Goal: Task Accomplishment & Management: Manage account settings

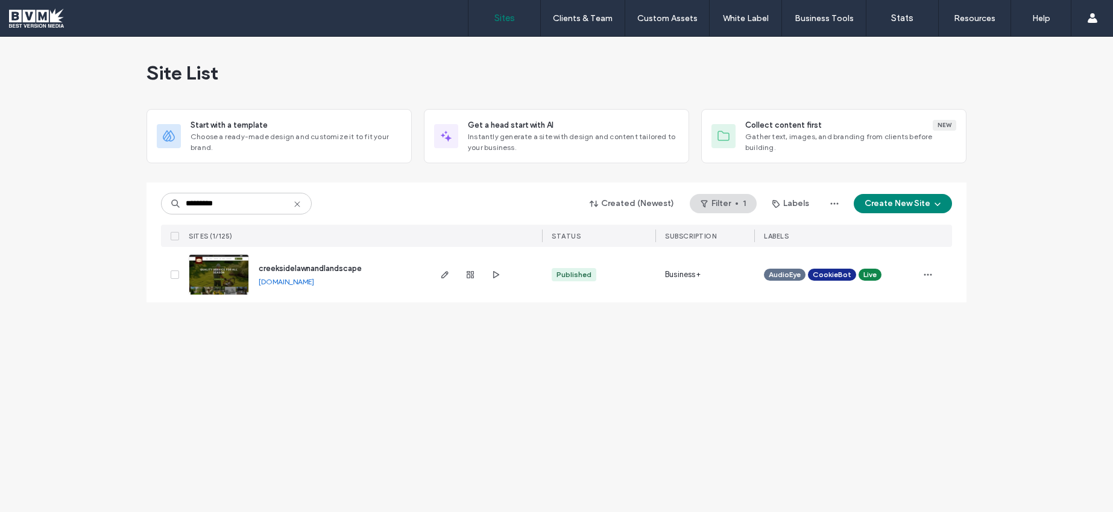
click at [300, 203] on icon at bounding box center [297, 205] width 10 height 10
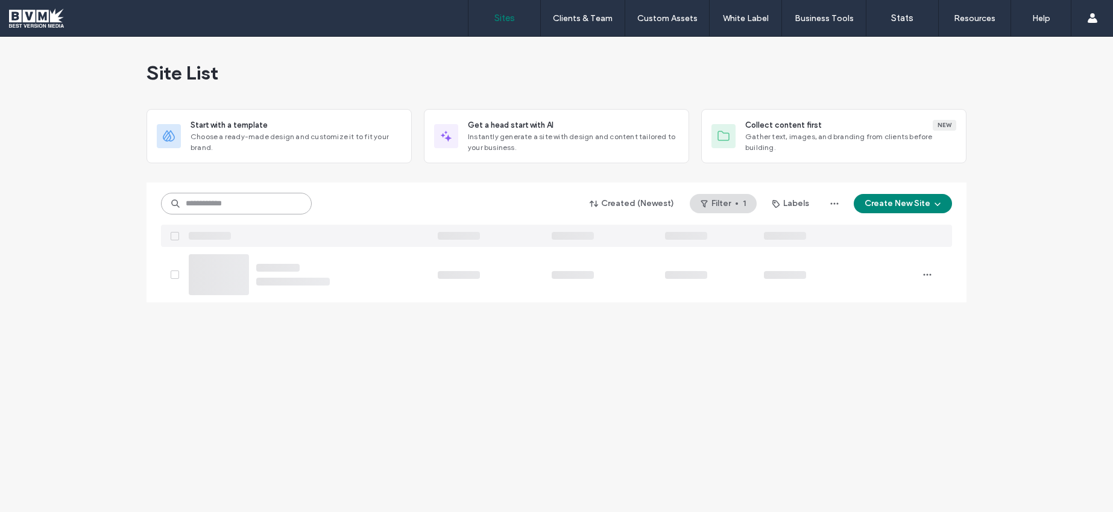
click at [280, 203] on input at bounding box center [236, 204] width 151 height 22
click at [212, 200] on input at bounding box center [236, 204] width 151 height 22
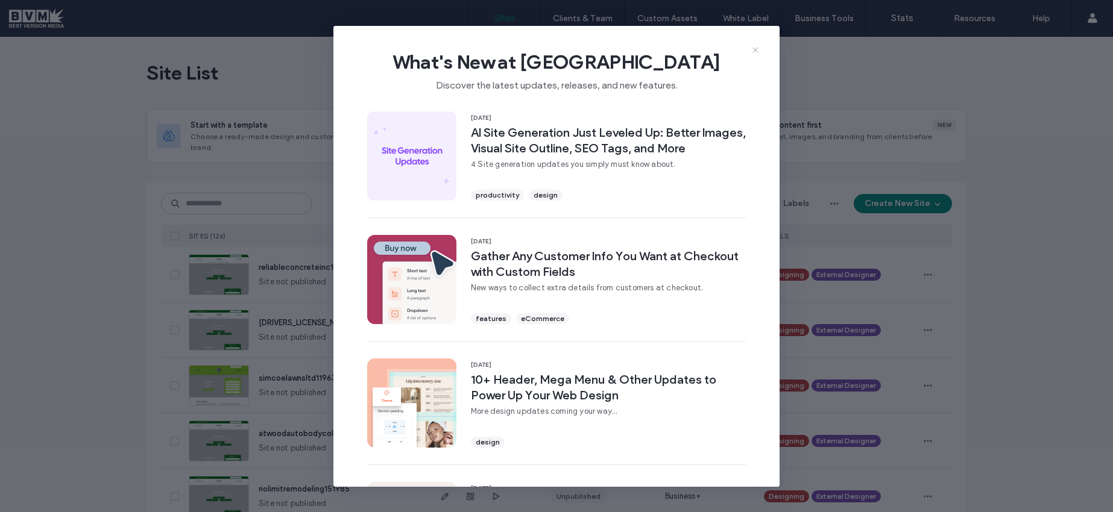
click at [758, 48] on icon at bounding box center [756, 50] width 10 height 10
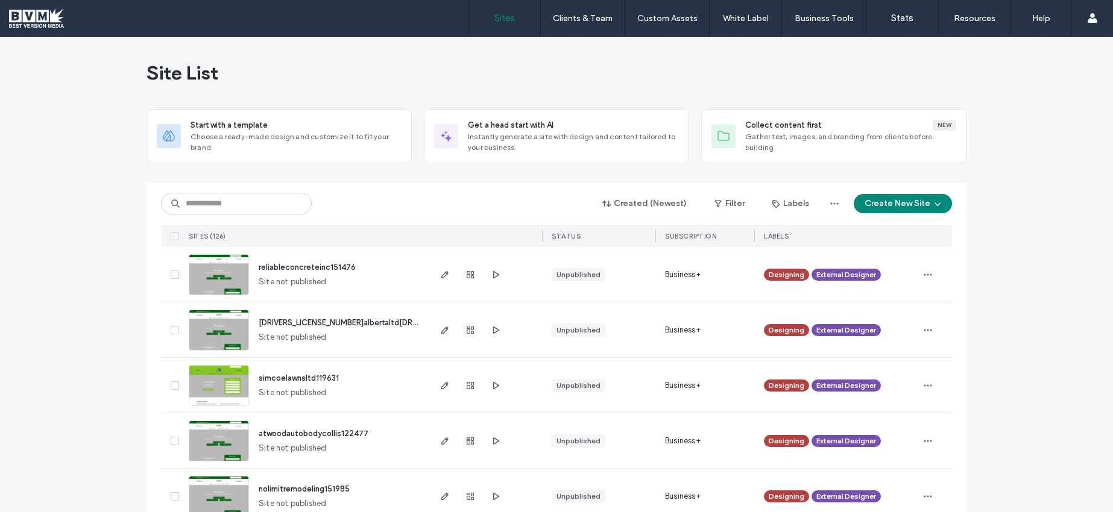
scroll to position [181, 0]
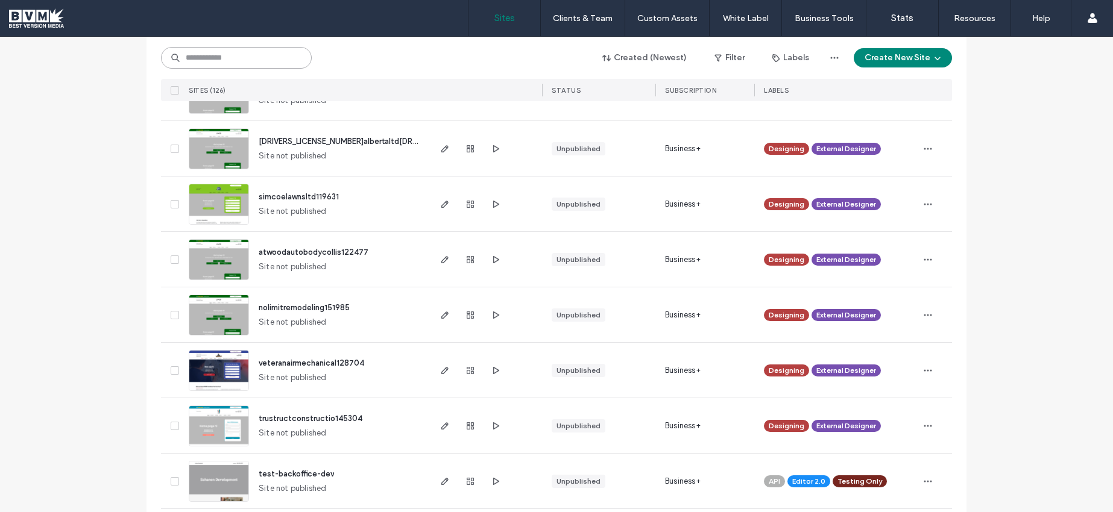
click at [199, 55] on input at bounding box center [236, 58] width 151 height 22
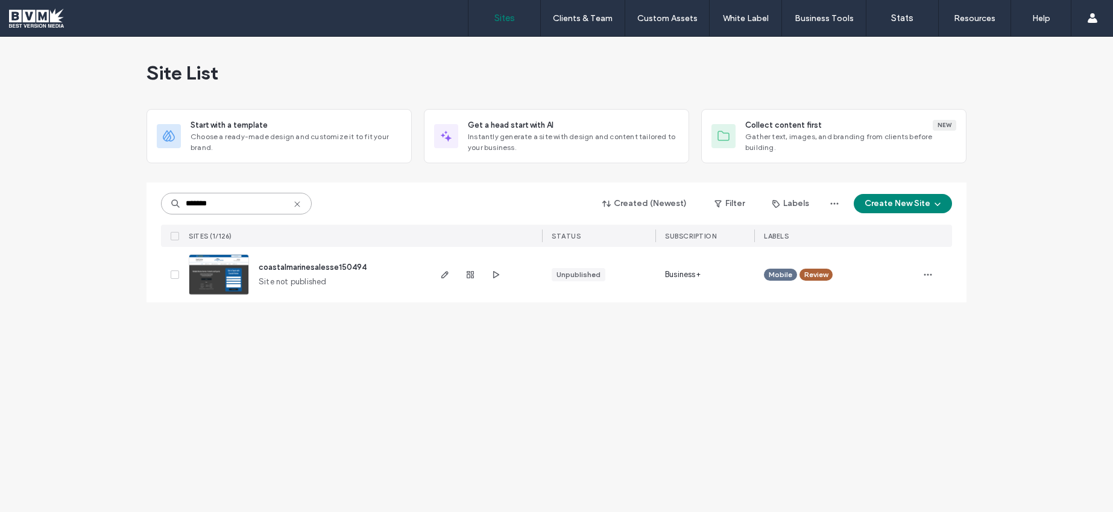
scroll to position [0, 0]
type input "*******"
click at [212, 279] on img at bounding box center [218, 296] width 59 height 82
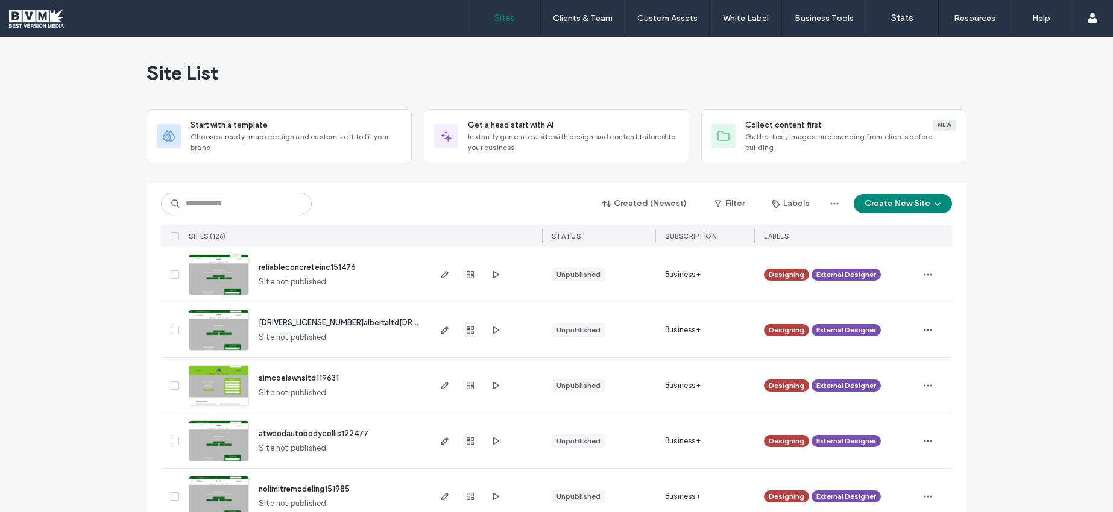
click at [260, 203] on input at bounding box center [236, 204] width 151 height 22
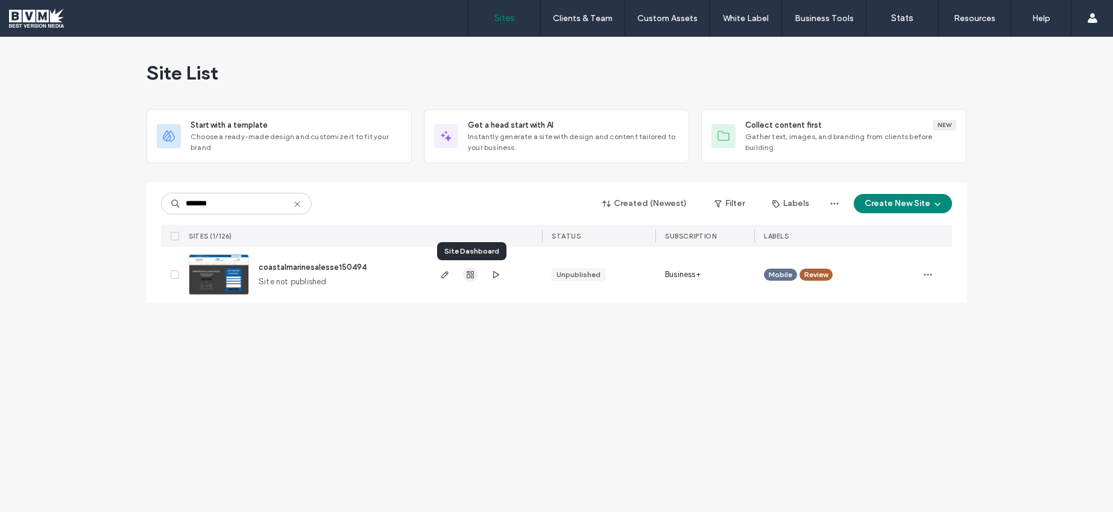
type input "*******"
click at [473, 273] on icon "button" at bounding box center [470, 275] width 10 height 10
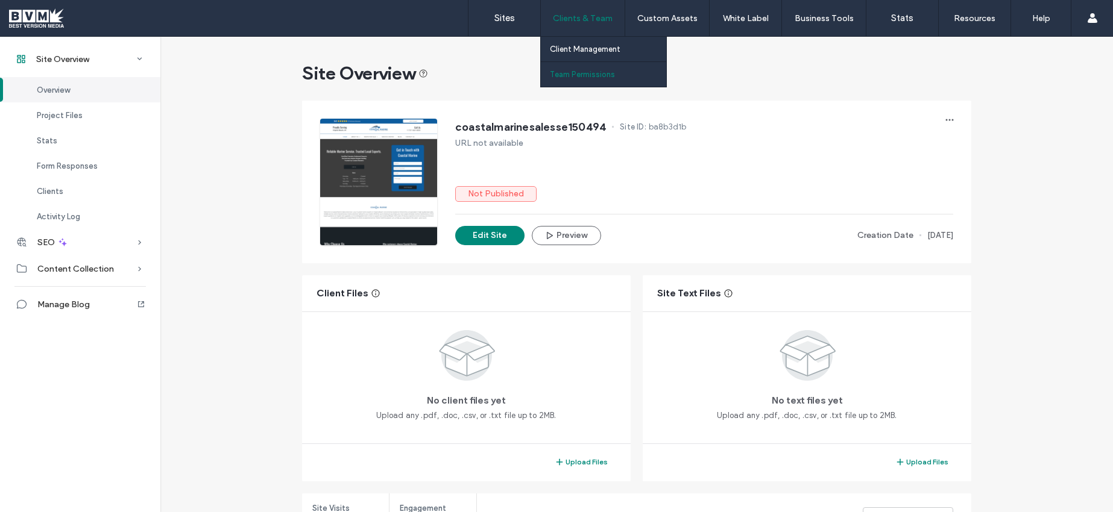
click at [576, 78] on label "Team Permissions" at bounding box center [582, 74] width 65 height 9
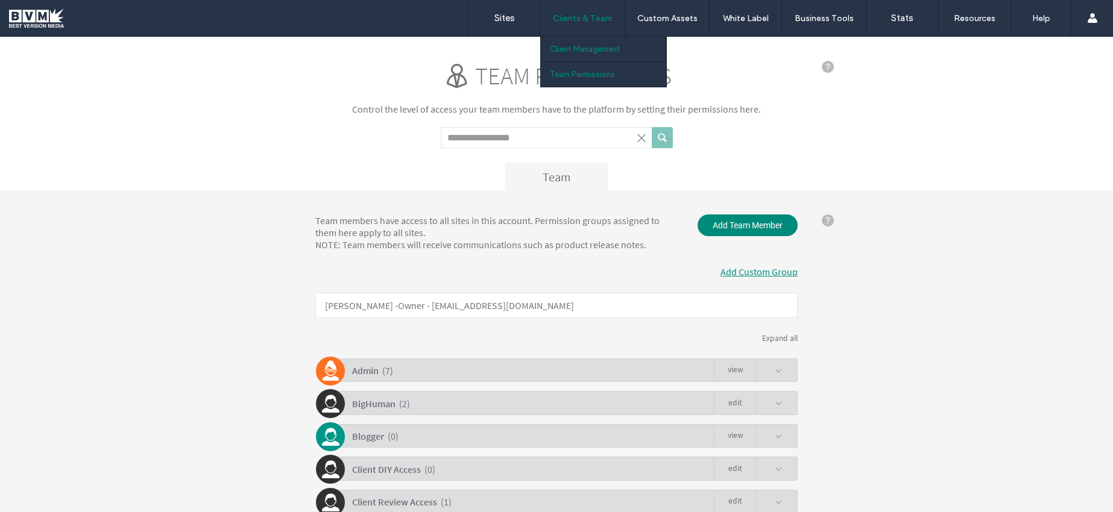
click at [561, 48] on label "Client Management" at bounding box center [585, 49] width 71 height 9
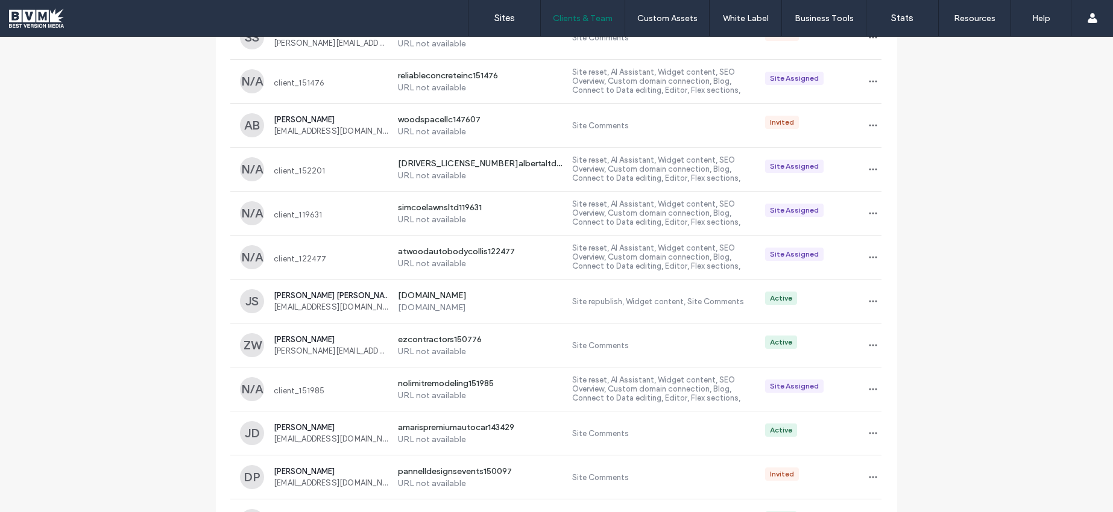
scroll to position [39, 0]
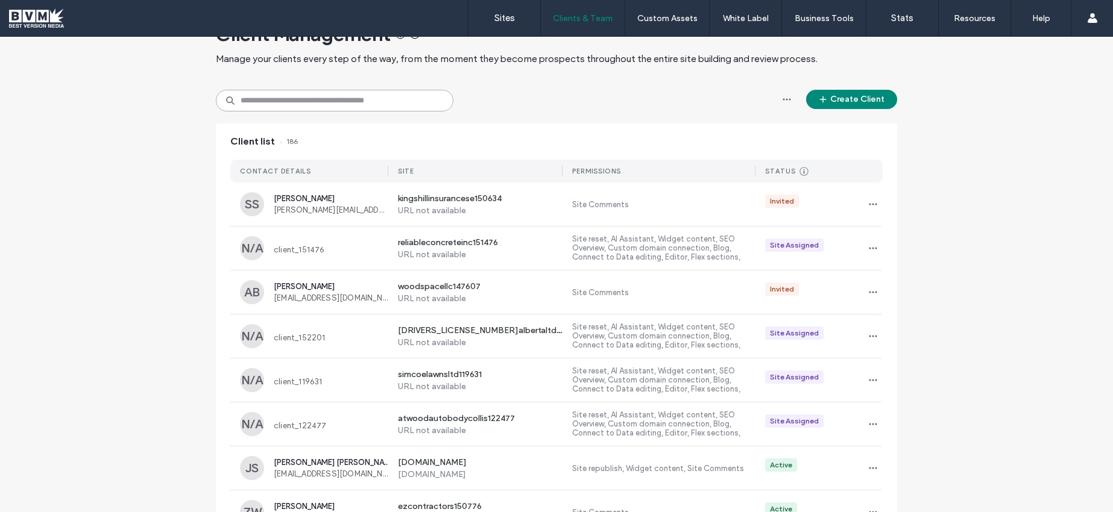
click at [362, 104] on input at bounding box center [335, 101] width 238 height 22
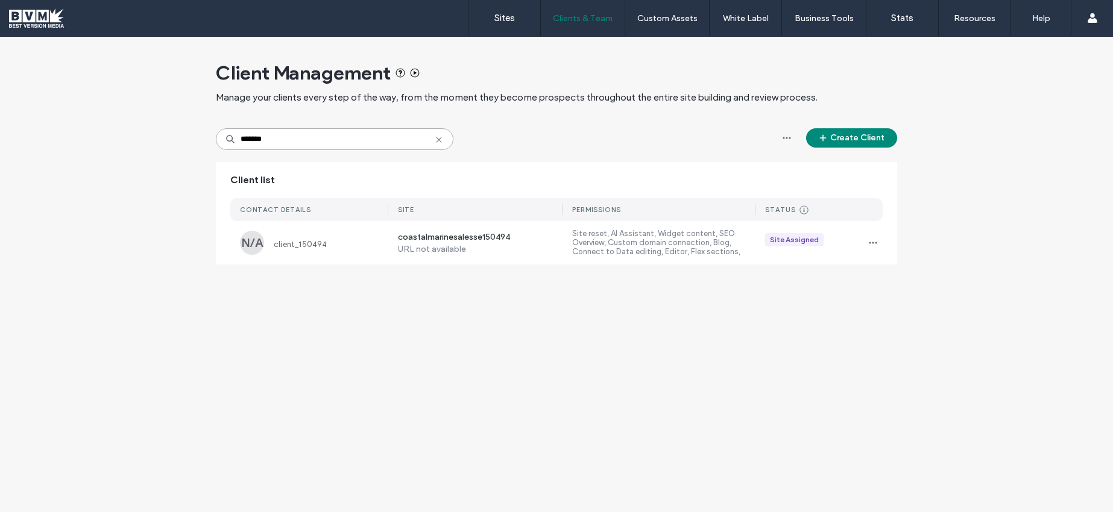
scroll to position [0, 0]
type input "*******"
click at [872, 241] on icon "button" at bounding box center [873, 243] width 10 height 10
click at [898, 296] on span "Manage Access" at bounding box center [917, 297] width 58 height 12
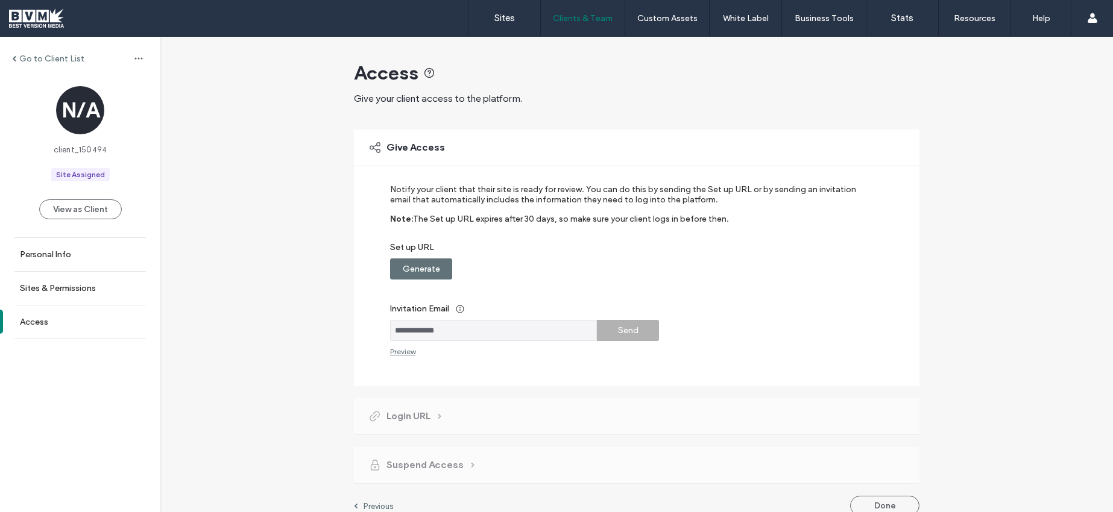
scroll to position [15, 0]
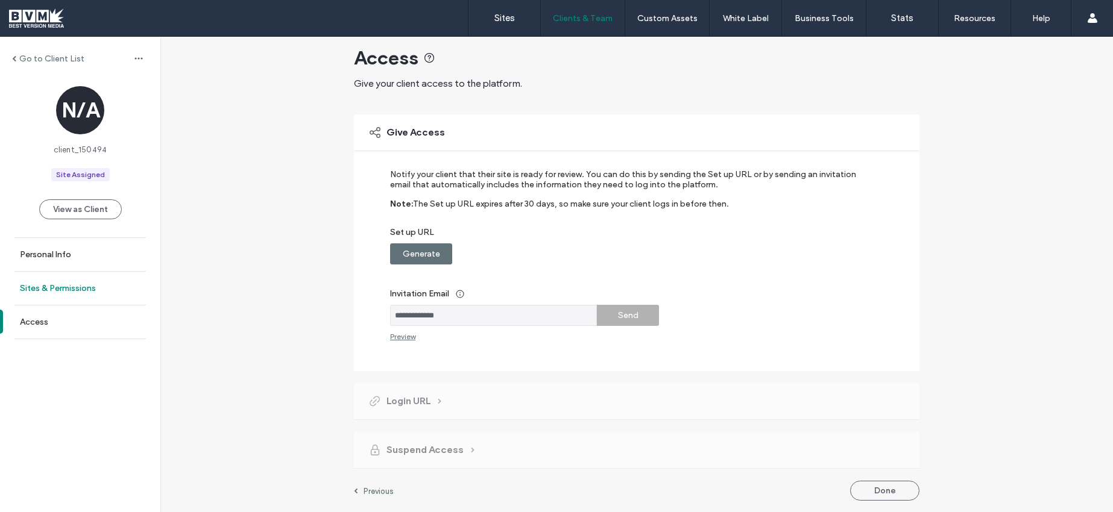
click at [71, 288] on label "Sites & Permissions" at bounding box center [58, 288] width 76 height 10
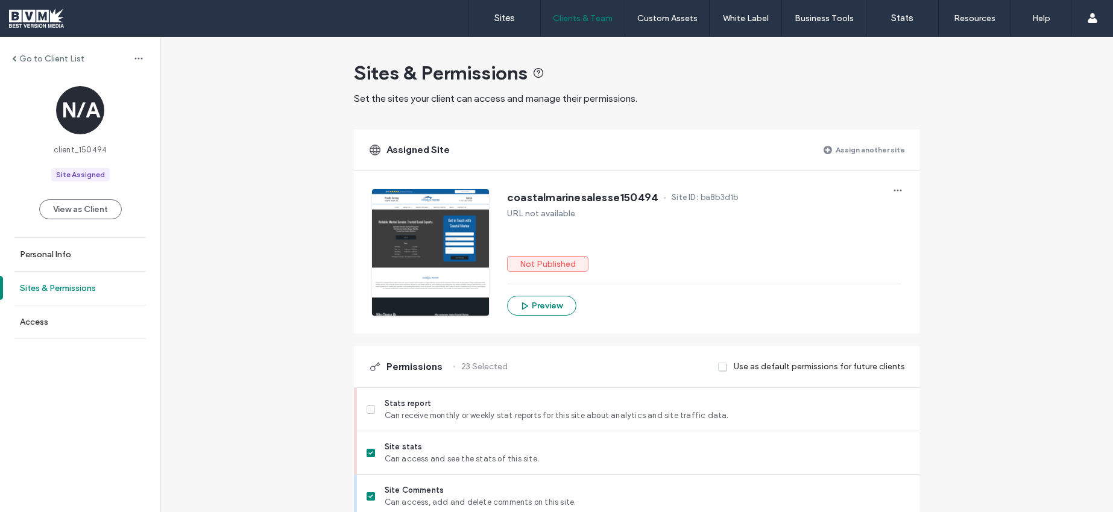
click at [84, 288] on label "Sites & Permissions" at bounding box center [58, 288] width 76 height 10
click at [31, 322] on label "Access" at bounding box center [34, 322] width 28 height 10
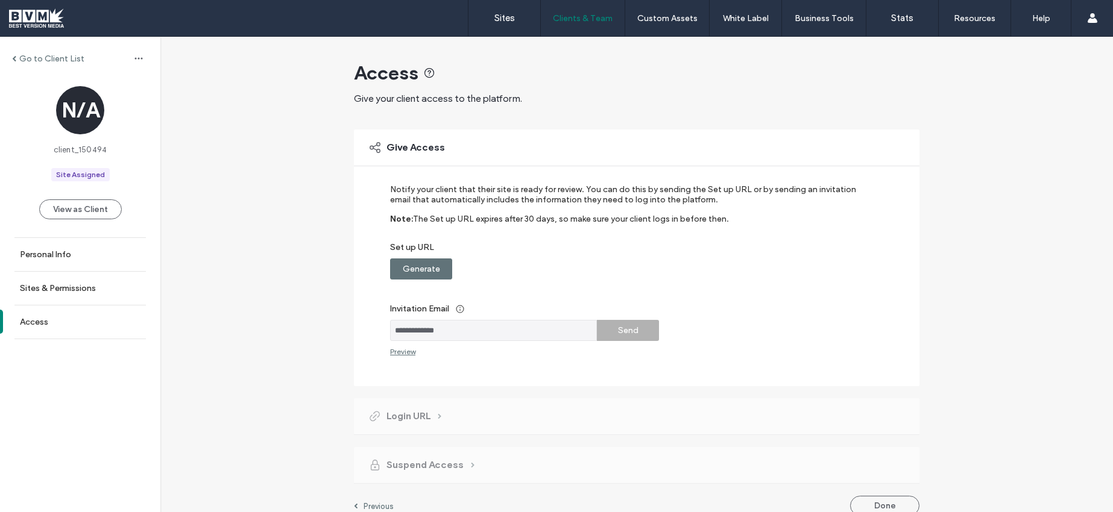
scroll to position [15, 0]
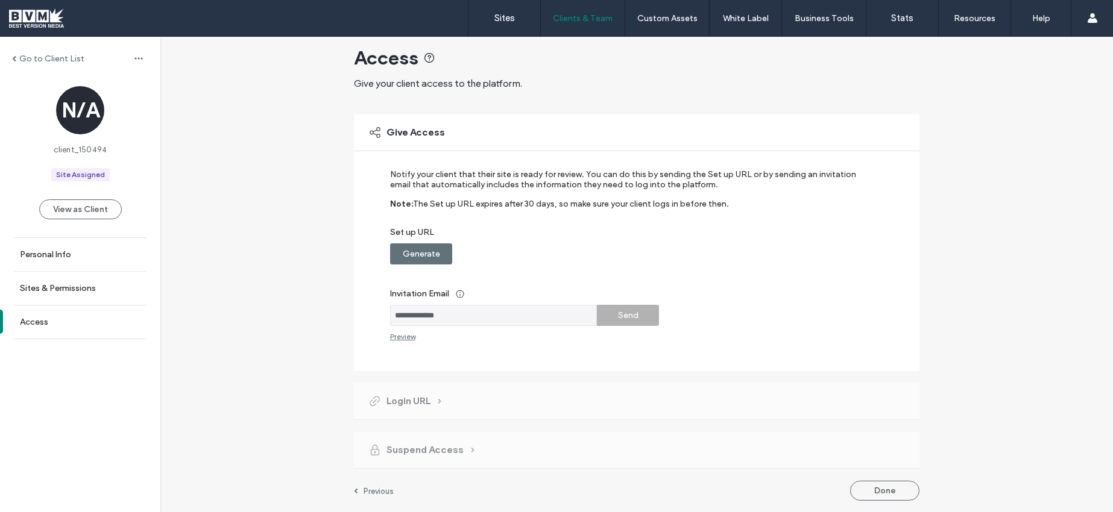
click at [53, 20] on div at bounding box center [77, 17] width 137 height 19
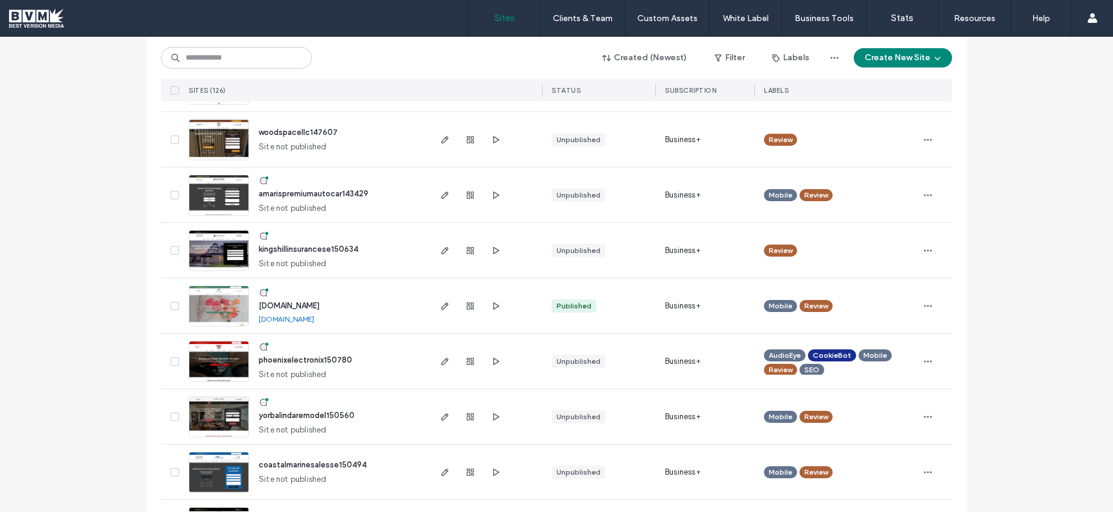
scroll to position [1467, 0]
click at [191, 310] on img at bounding box center [218, 327] width 59 height 82
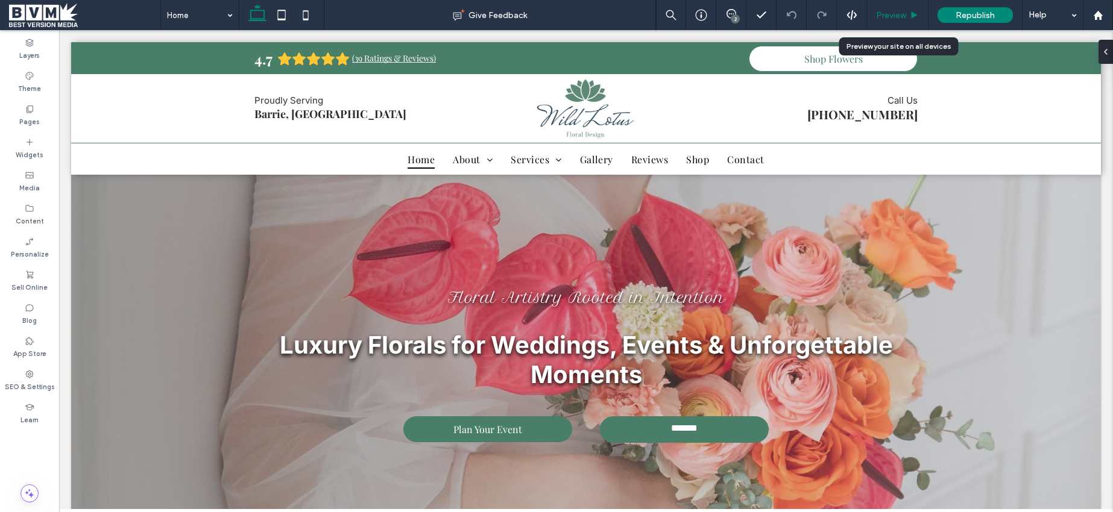
click at [893, 13] on span "Preview" at bounding box center [891, 15] width 30 height 10
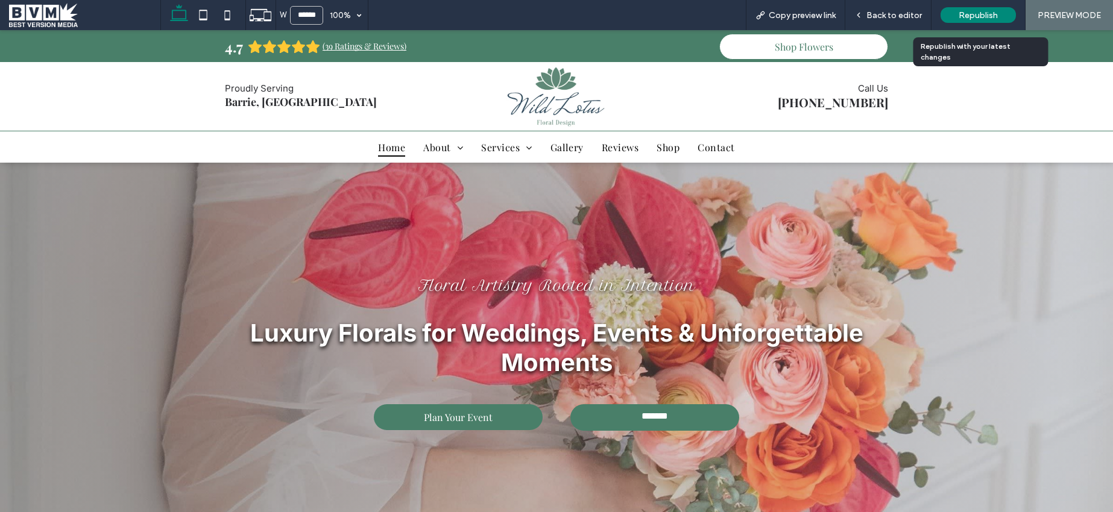
drag, startPoint x: 49, startPoint y: 12, endPoint x: 960, endPoint y: 0, distance: 910.4
click at [0, 0] on div "W ****** 100% Copy preview link Back to editor Republish PREVIEW MODE" at bounding box center [556, 15] width 1113 height 30
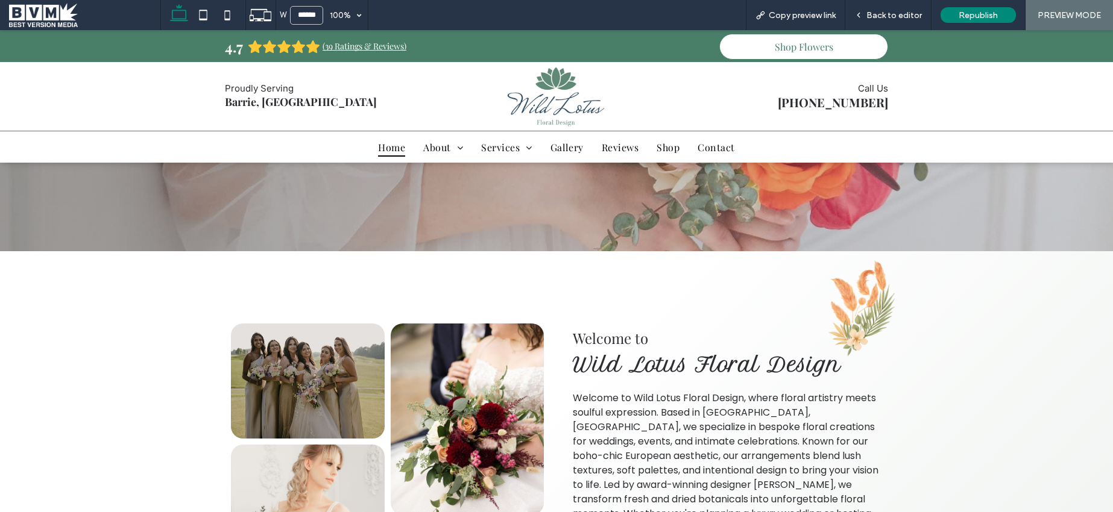
scroll to position [300, 0]
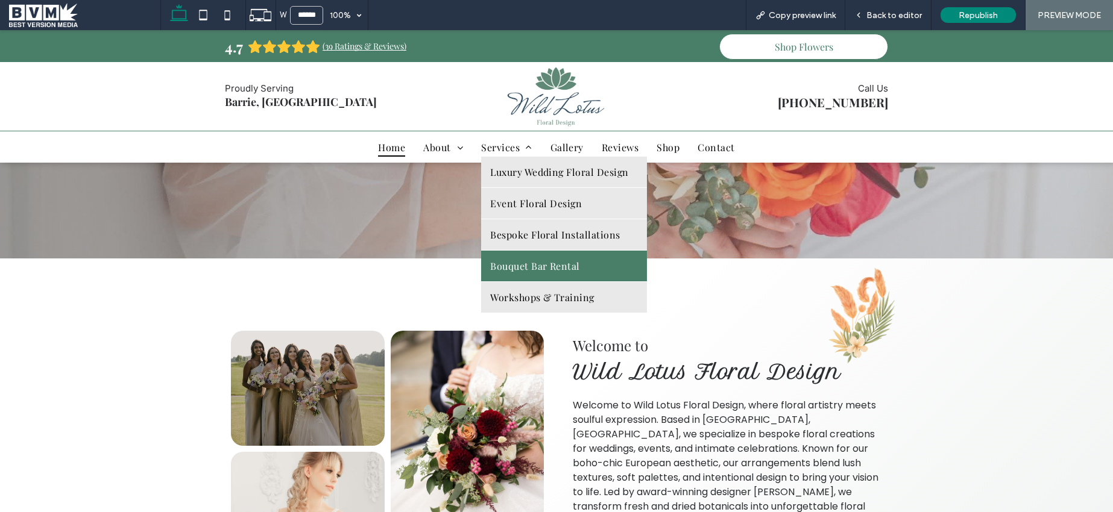
drag, startPoint x: 657, startPoint y: 310, endPoint x: 582, endPoint y: 266, distance: 86.7
click at [582, 266] on link "Bouquet Bar Rental" at bounding box center [563, 266] width 165 height 31
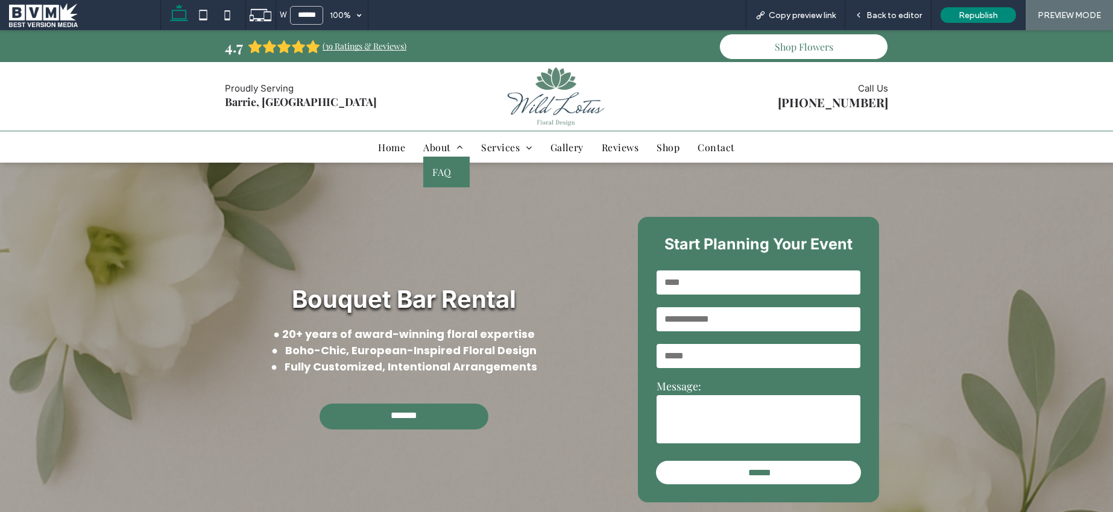
drag, startPoint x: 442, startPoint y: 170, endPoint x: 1036, endPoint y: 340, distance: 617.7
click at [442, 170] on span "FAQ" at bounding box center [441, 172] width 19 height 13
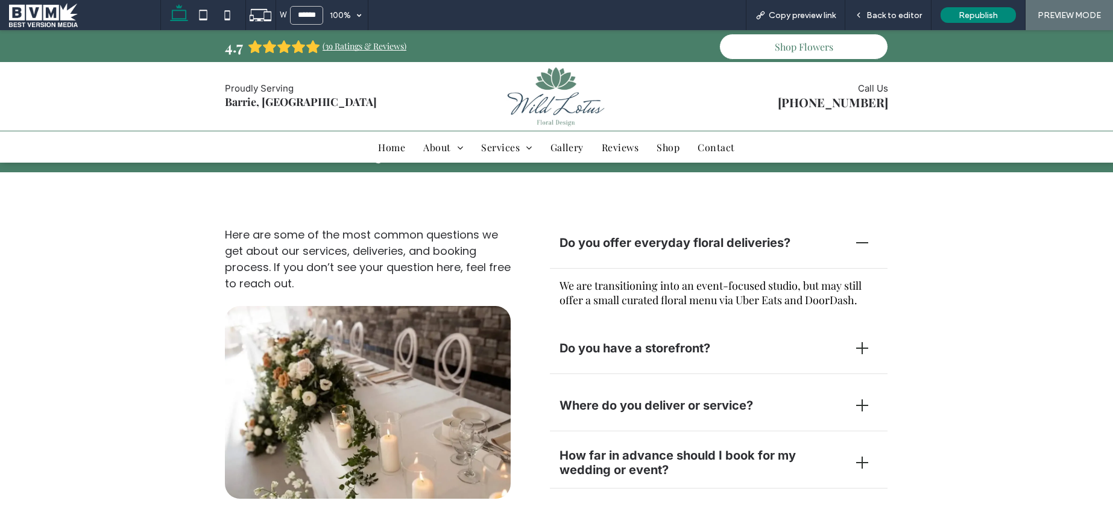
scroll to position [13, 0]
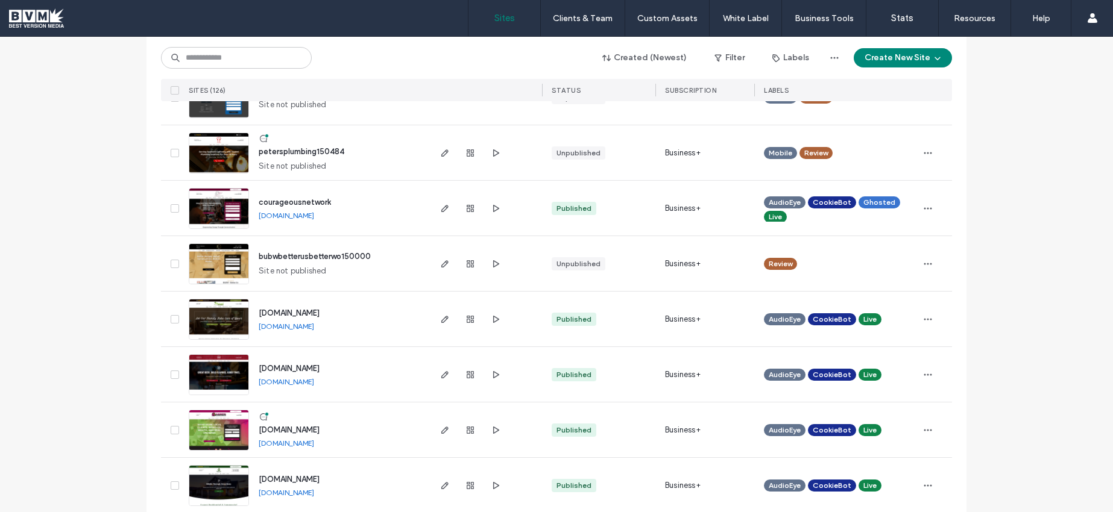
scroll to position [1842, 0]
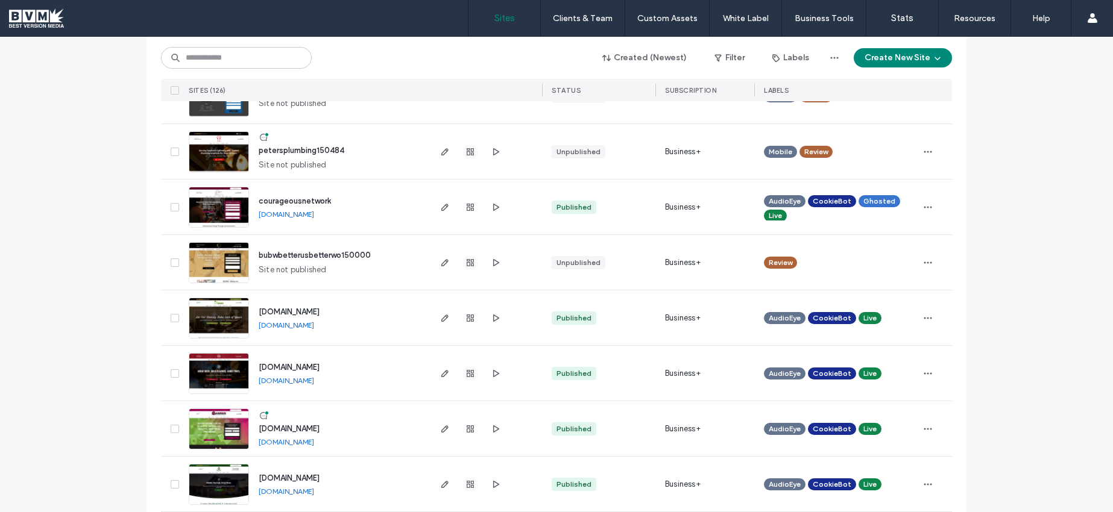
click at [190, 378] on img at bounding box center [218, 395] width 59 height 82
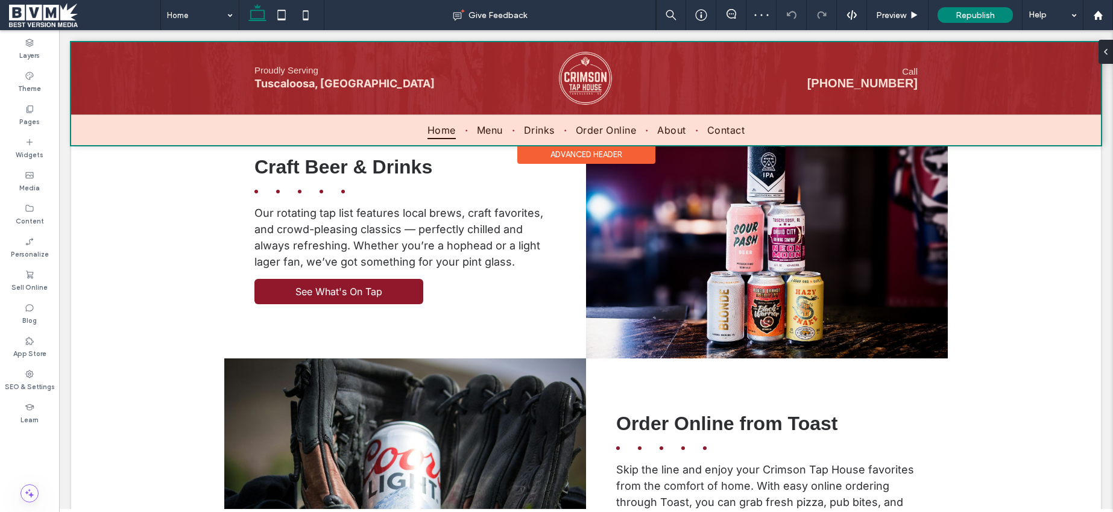
scroll to position [1619, 0]
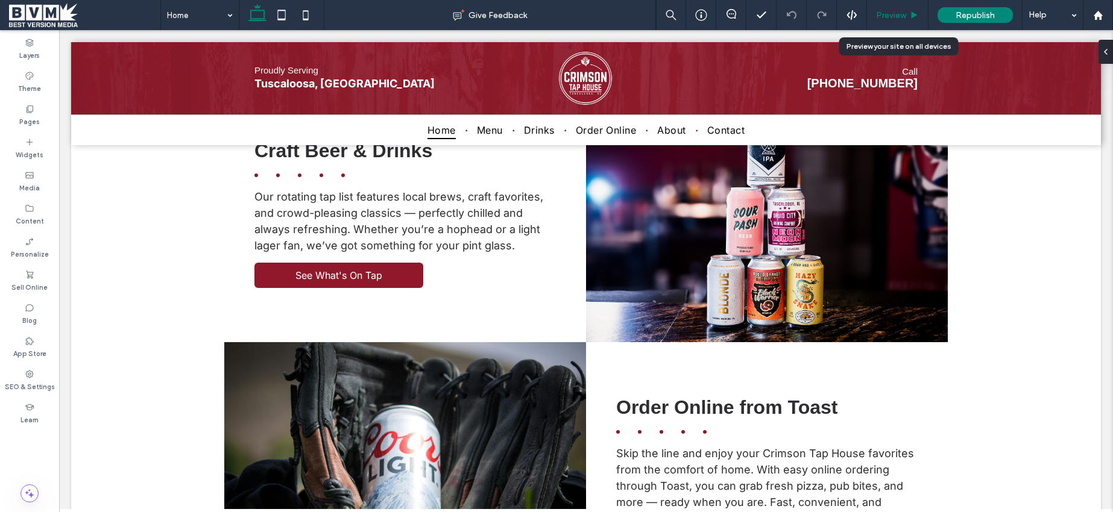
click at [897, 12] on span "Preview" at bounding box center [891, 15] width 30 height 10
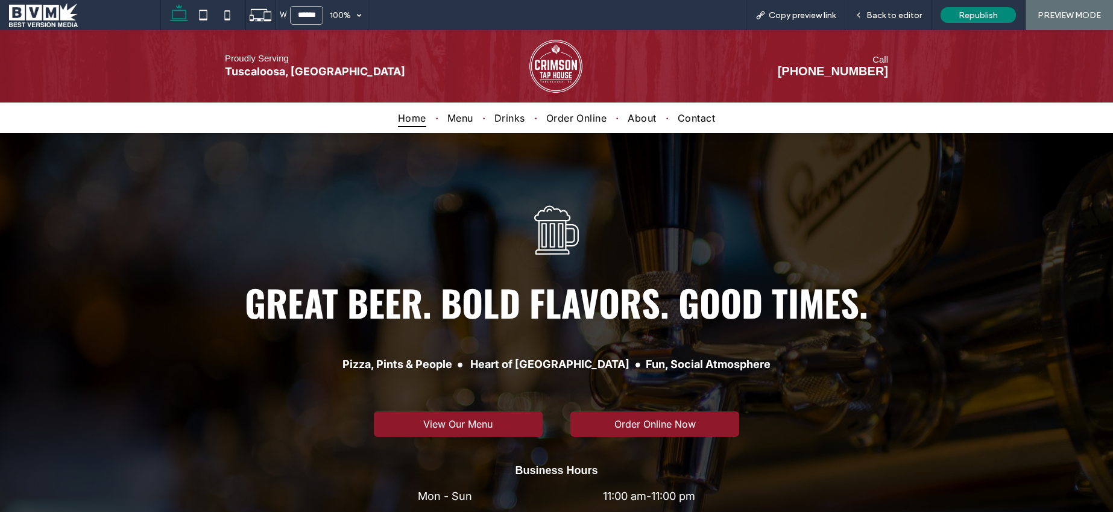
click at [0, 0] on div "W ****** 100% Copy preview link Back to editor Republish PREVIEW MODE" at bounding box center [556, 15] width 1113 height 30
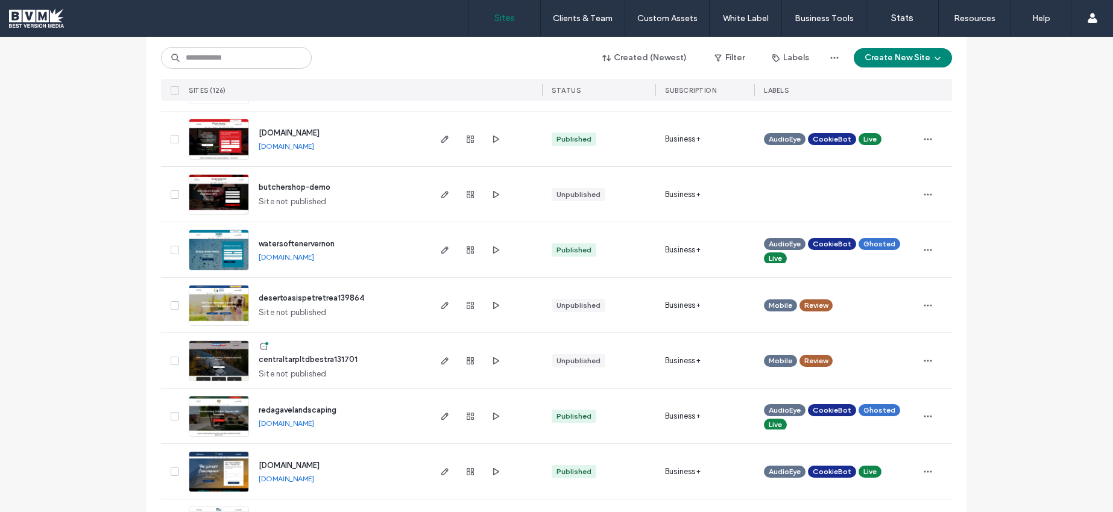
scroll to position [2577, 0]
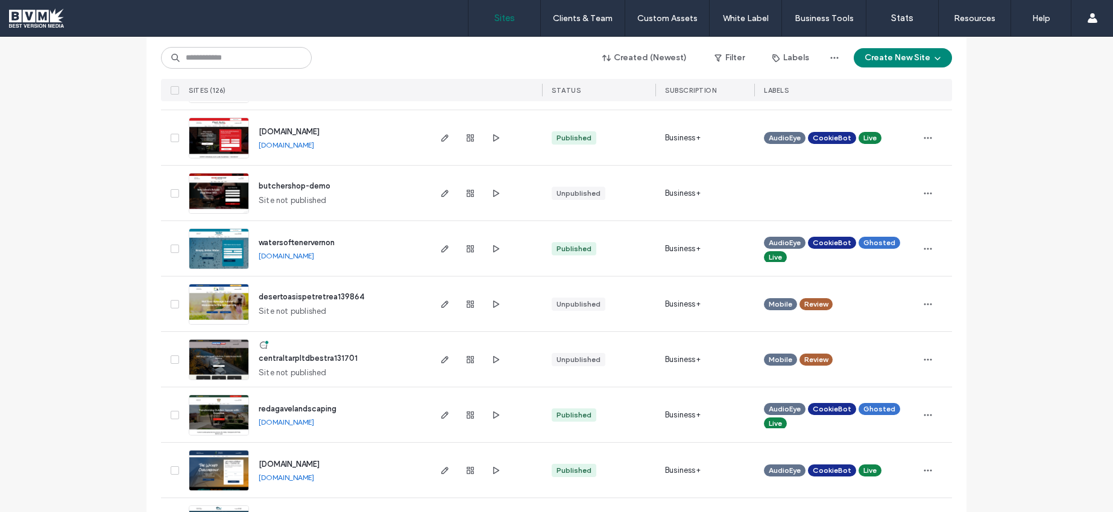
click at [193, 298] on img at bounding box center [218, 326] width 59 height 82
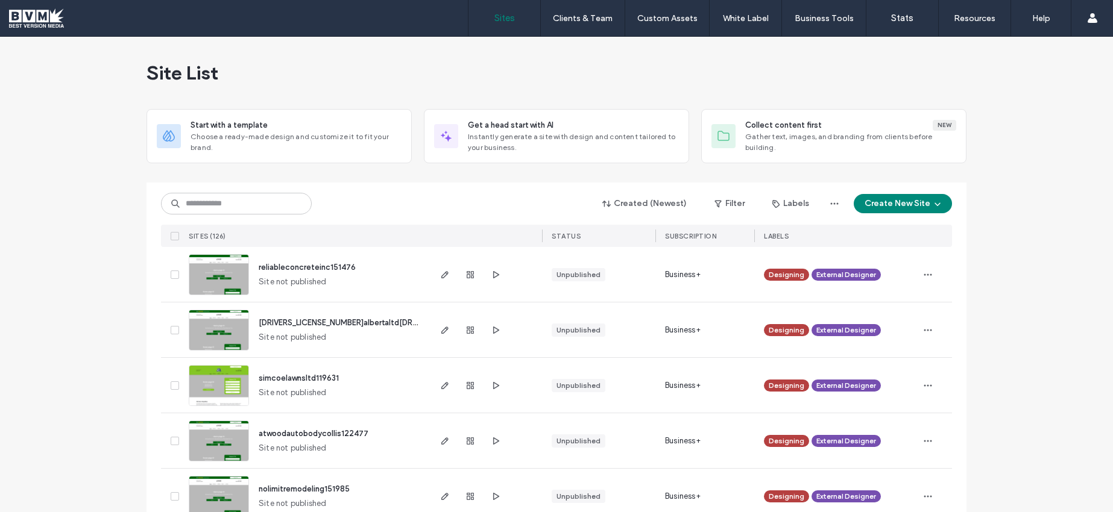
scroll to position [340, 0]
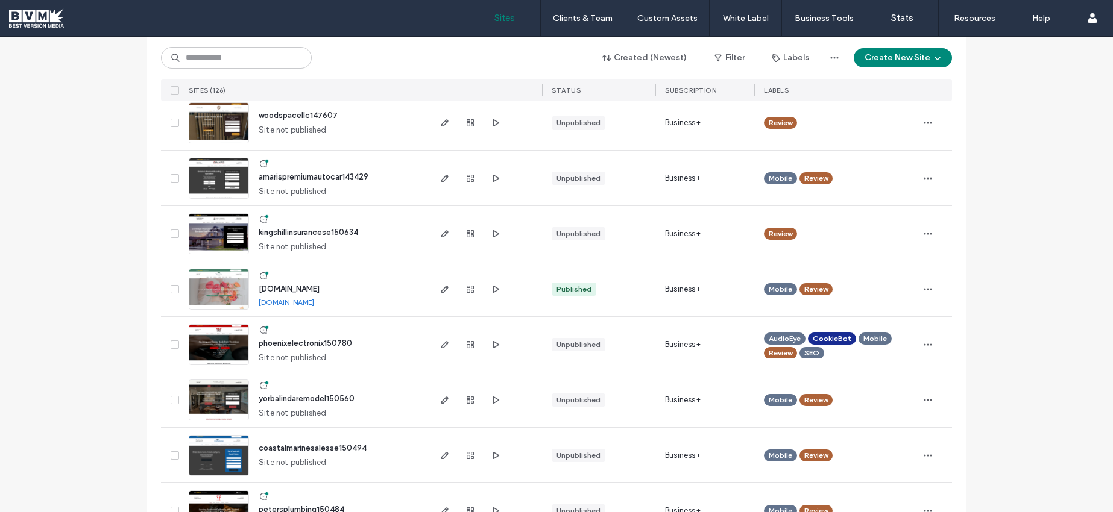
click at [442, 428] on div at bounding box center [470, 455] width 65 height 55
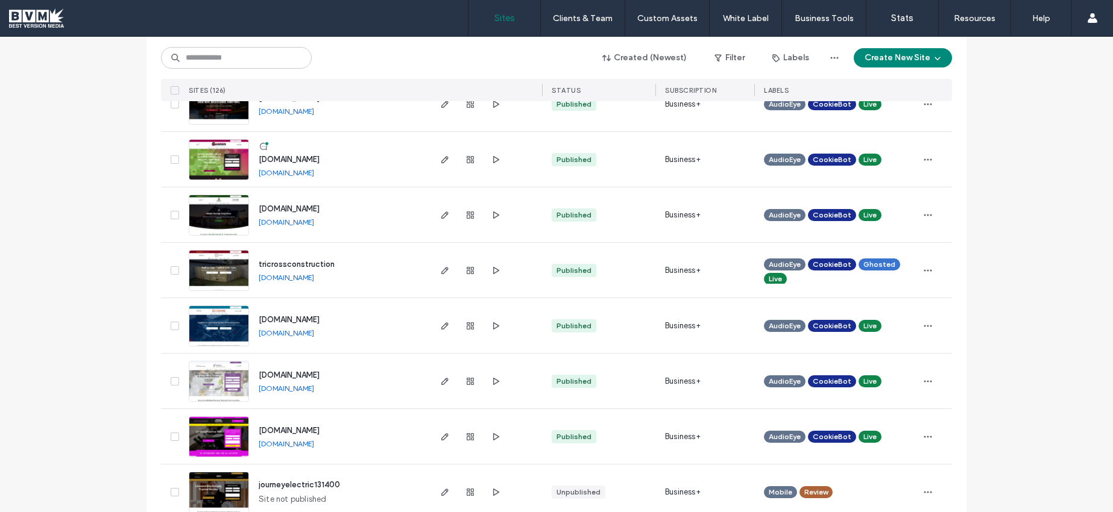
scroll to position [2116, 0]
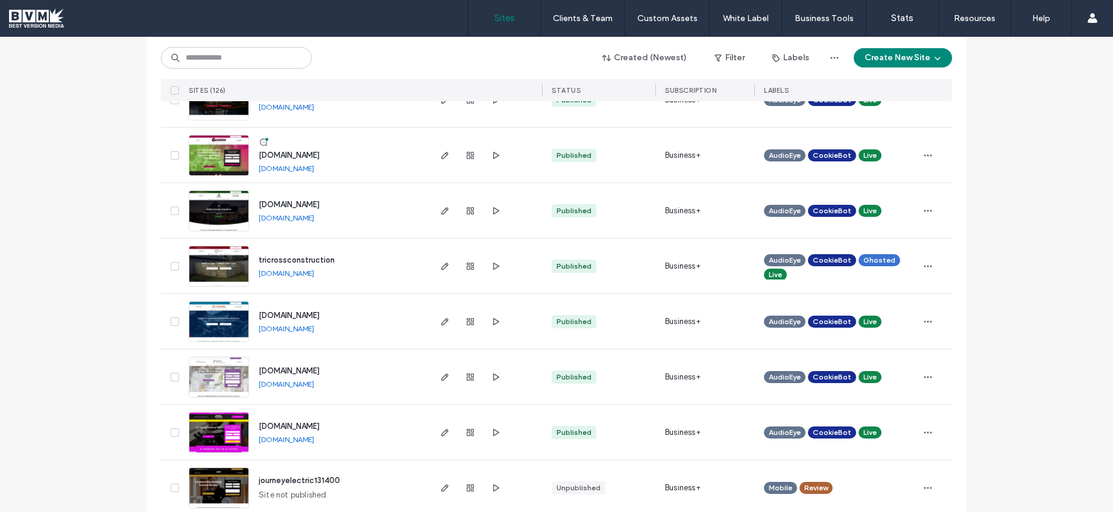
click at [198, 274] on img at bounding box center [218, 288] width 59 height 82
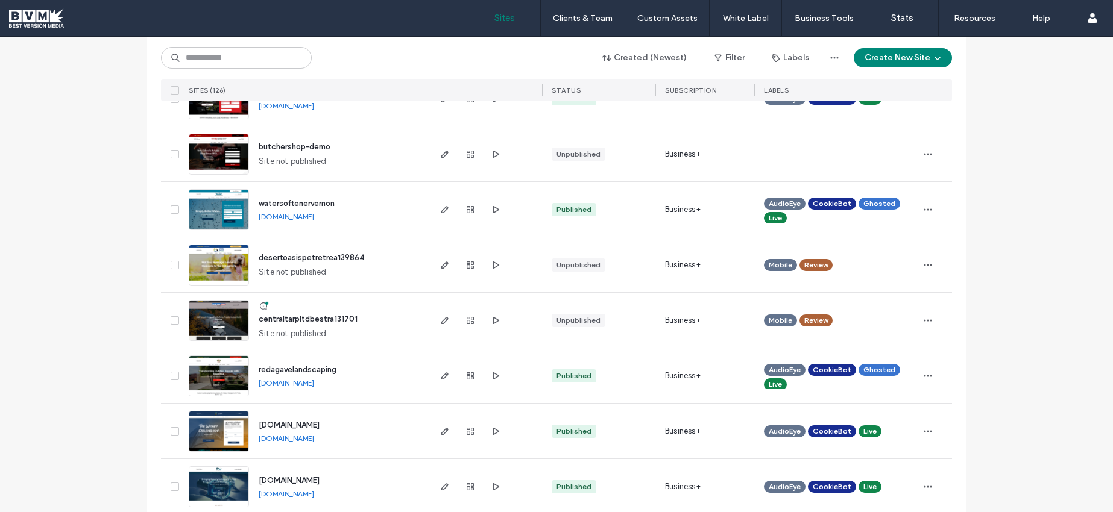
scroll to position [2612, 0]
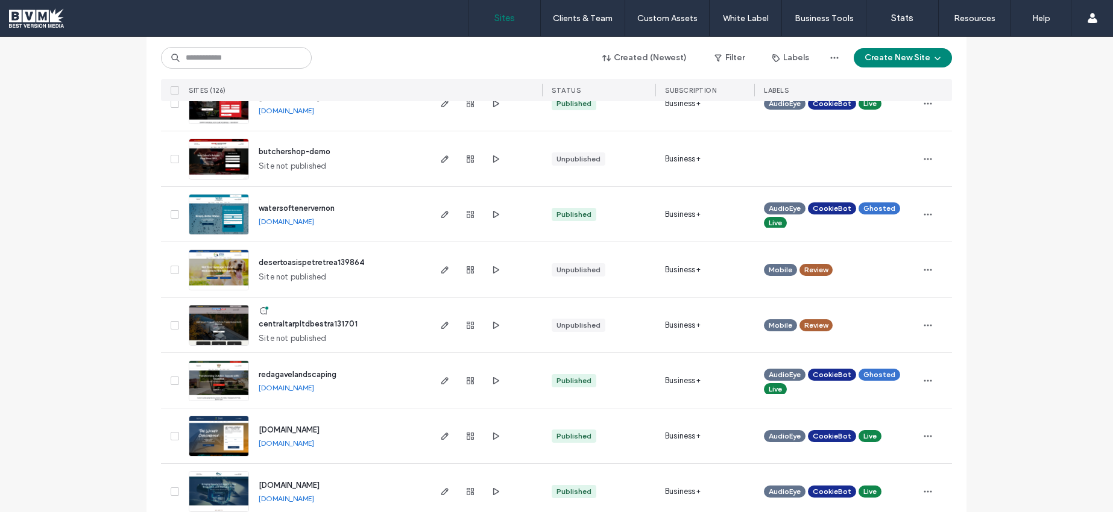
click at [192, 222] on img at bounding box center [218, 236] width 59 height 82
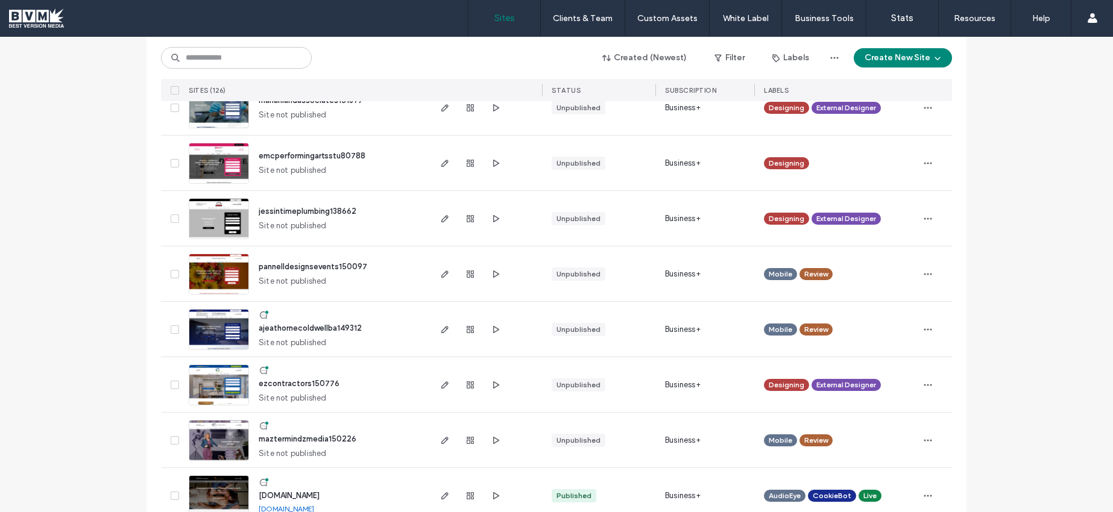
scroll to position [1035, 0]
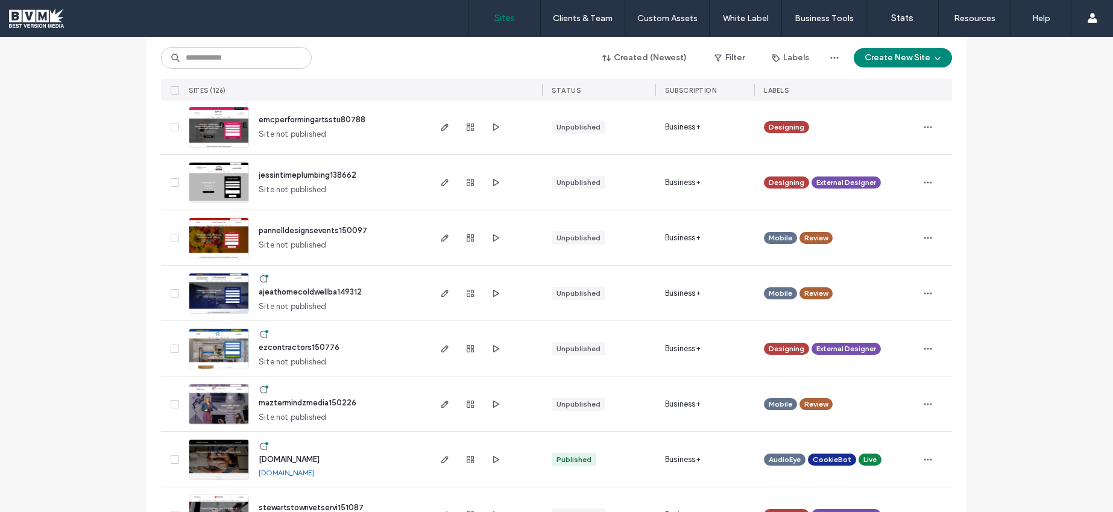
click at [191, 351] on img at bounding box center [218, 370] width 59 height 82
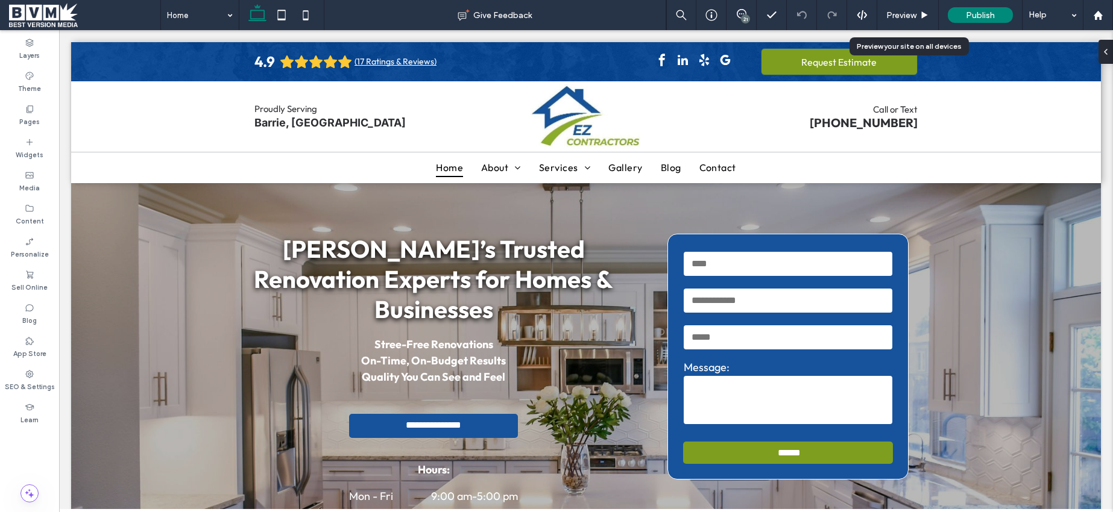
click at [892, 20] on div "Preview" at bounding box center [907, 15] width 61 height 30
click at [907, 14] on span "Preview" at bounding box center [901, 15] width 30 height 10
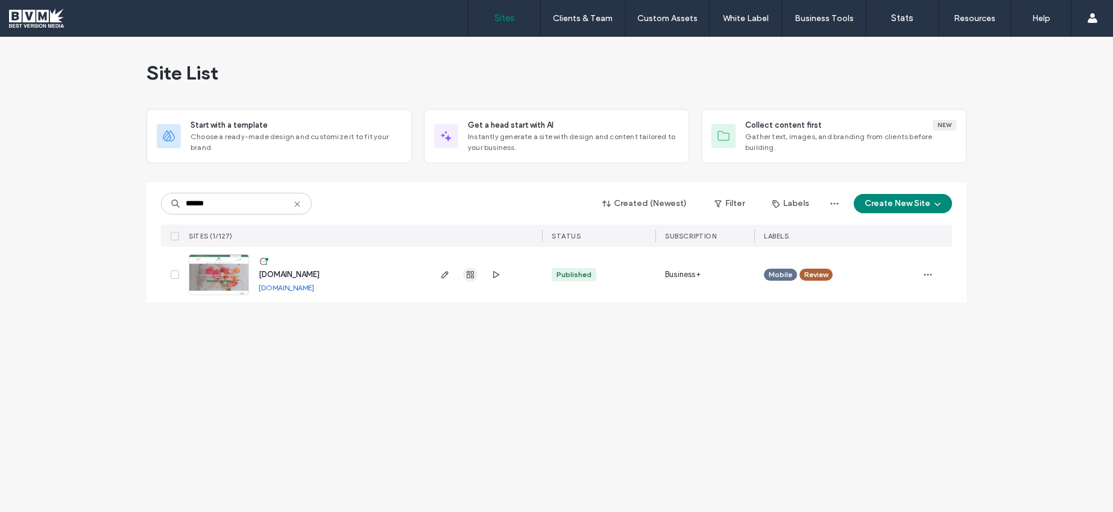
type input "******"
click at [468, 274] on use "button" at bounding box center [470, 274] width 7 height 7
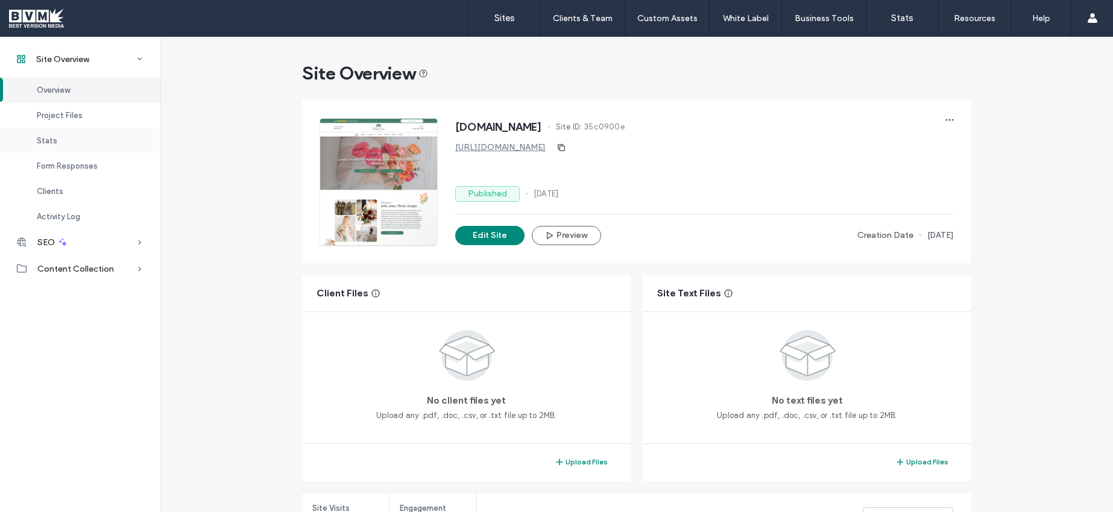
click at [73, 143] on div "Stats" at bounding box center [80, 140] width 160 height 25
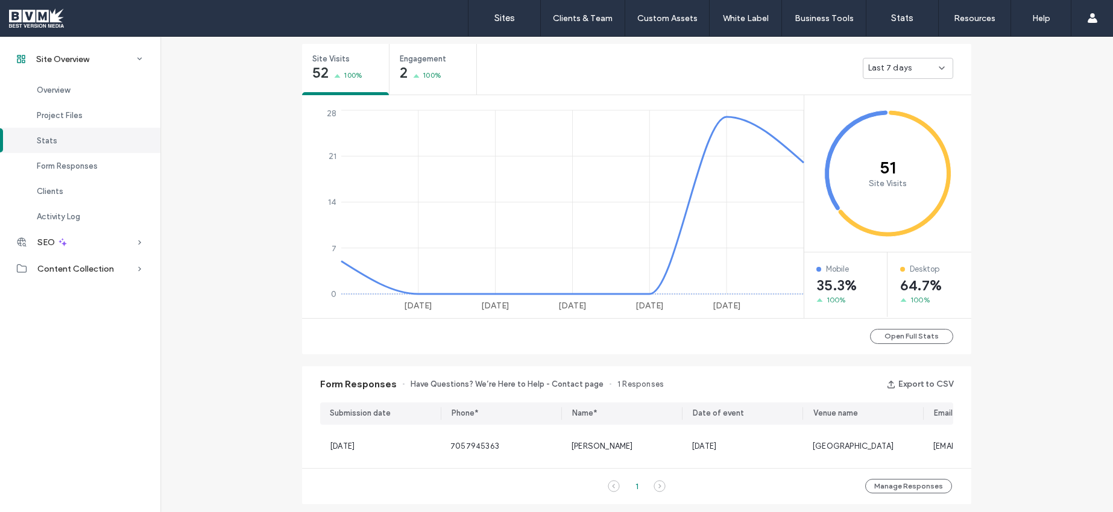
scroll to position [452, 0]
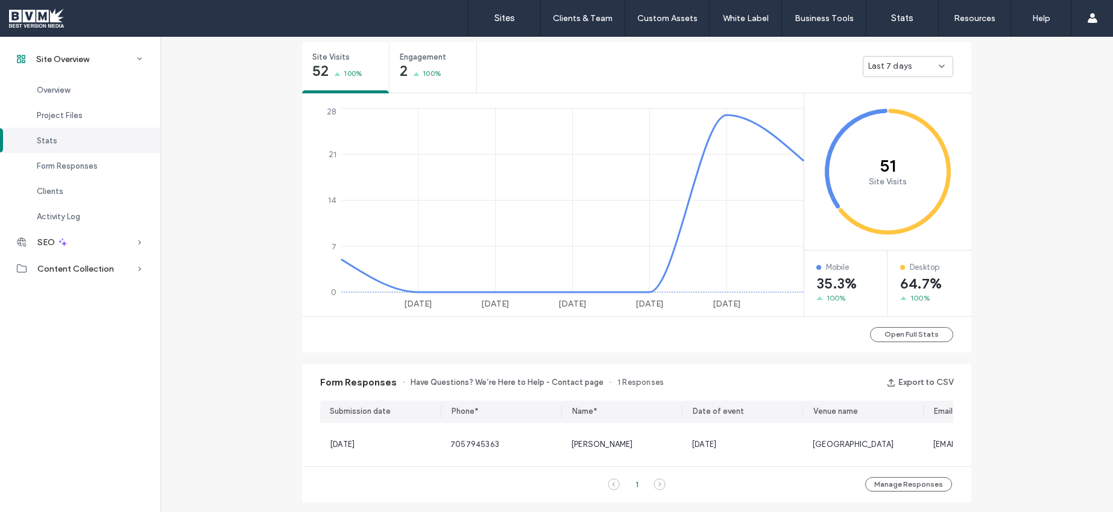
click at [880, 72] on span "Last 7 days" at bounding box center [889, 66] width 43 height 12
click at [886, 125] on span "Last 30 days" at bounding box center [888, 130] width 48 height 12
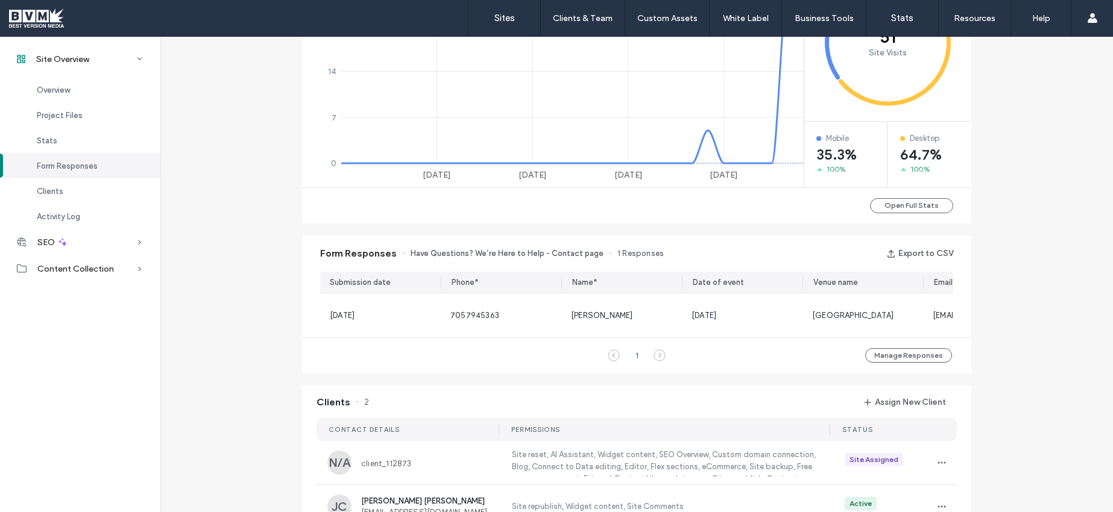
scroll to position [635, 0]
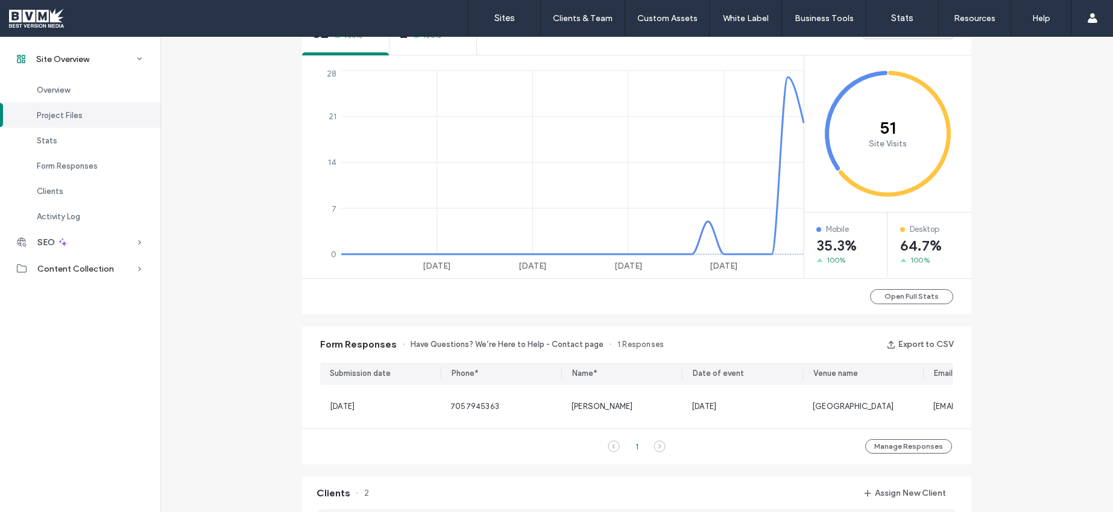
scroll to position [122, 0]
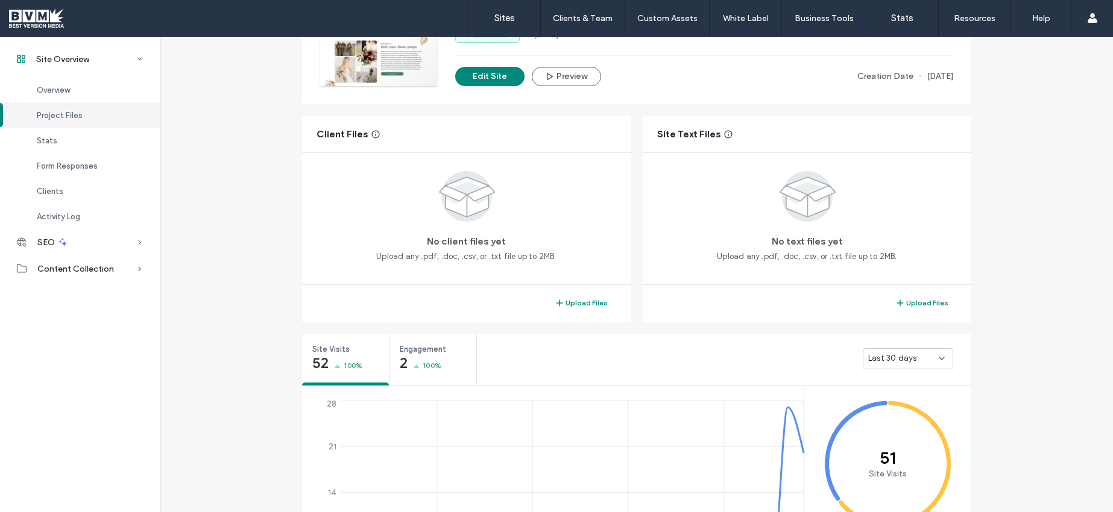
scroll to position [161, 0]
drag, startPoint x: 63, startPoint y: 147, endPoint x: 326, endPoint y: 204, distance: 268.9
click at [63, 147] on div "Stats" at bounding box center [80, 140] width 160 height 25
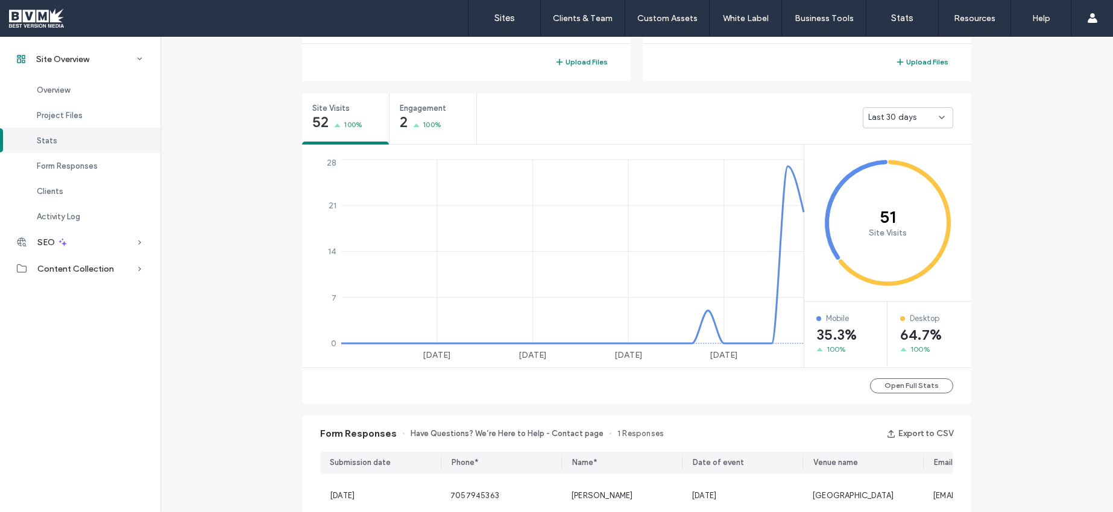
scroll to position [452, 0]
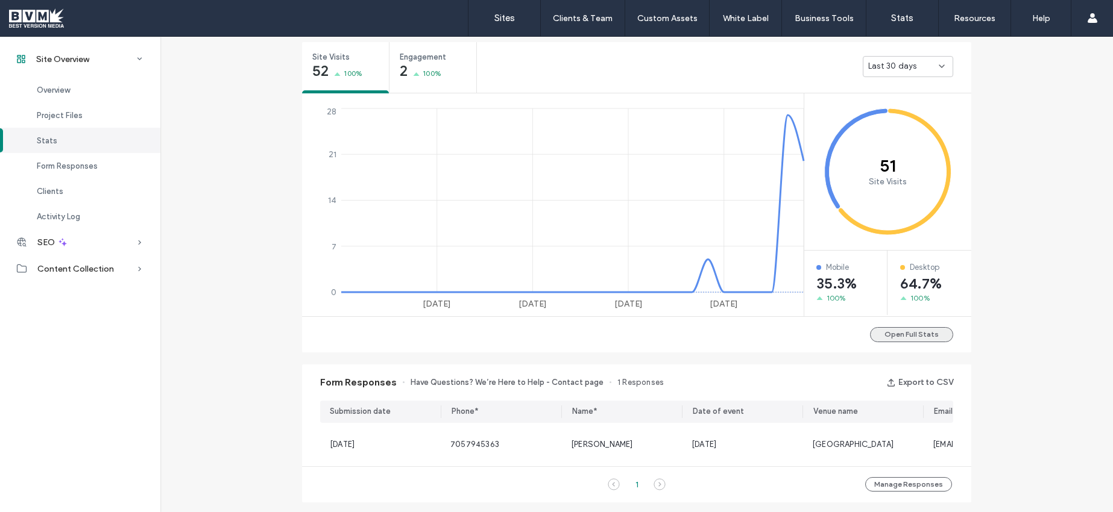
click at [925, 339] on button "Open Full Stats" at bounding box center [911, 334] width 83 height 15
click at [907, 335] on button "Open Full Stats" at bounding box center [911, 334] width 83 height 15
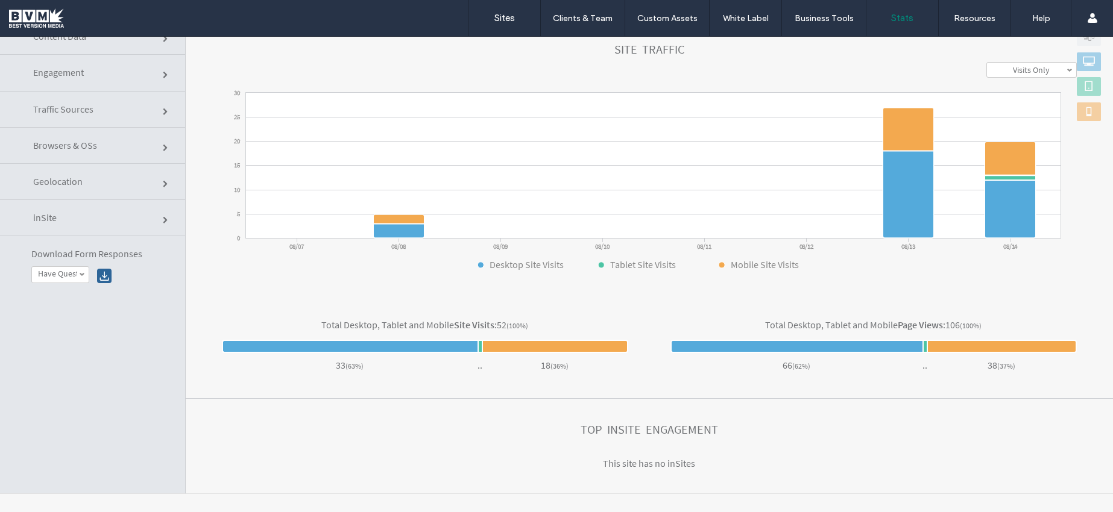
scroll to position [61, 0]
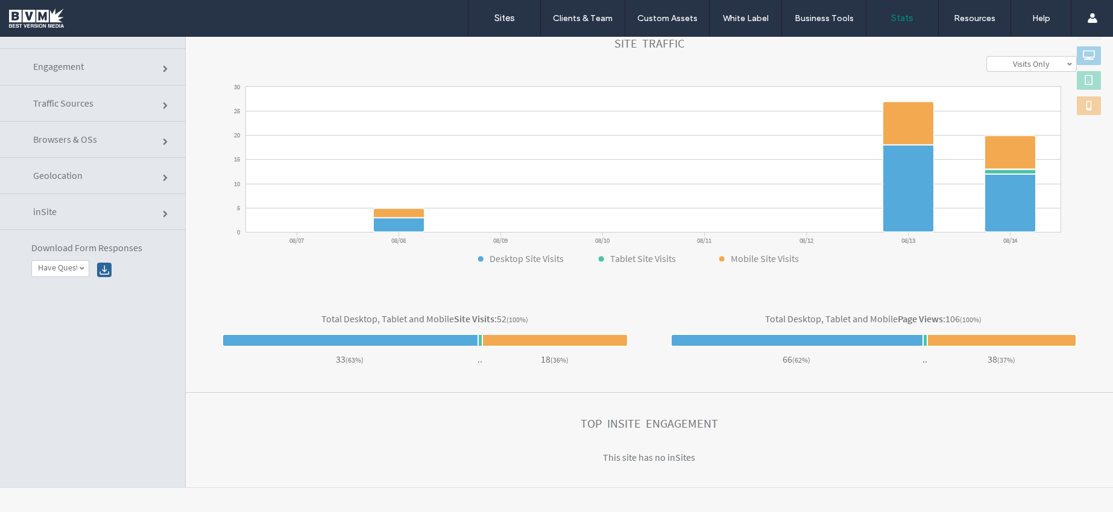
click at [163, 105] on span "Traffic Sources" at bounding box center [166, 105] width 7 height 7
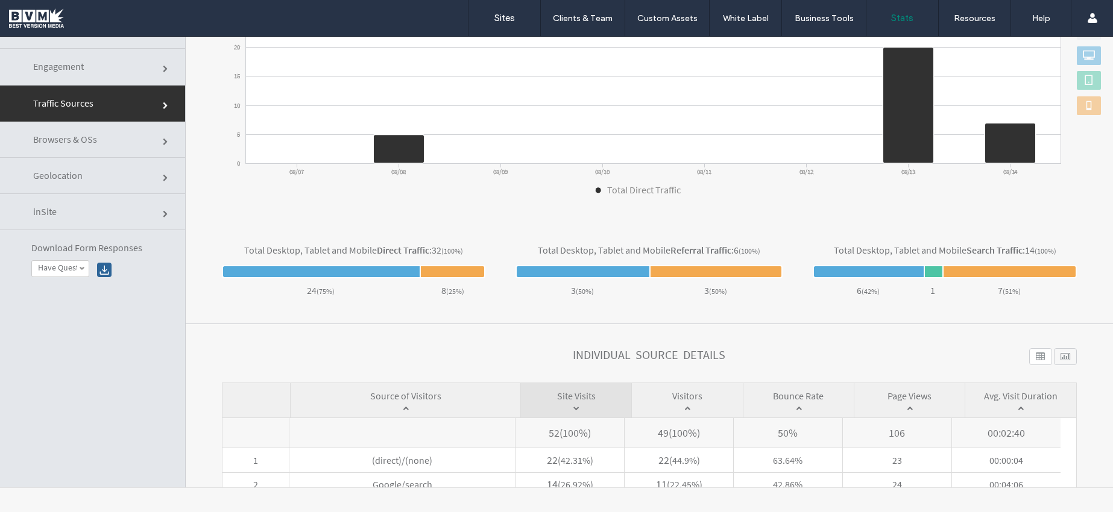
scroll to position [219, 0]
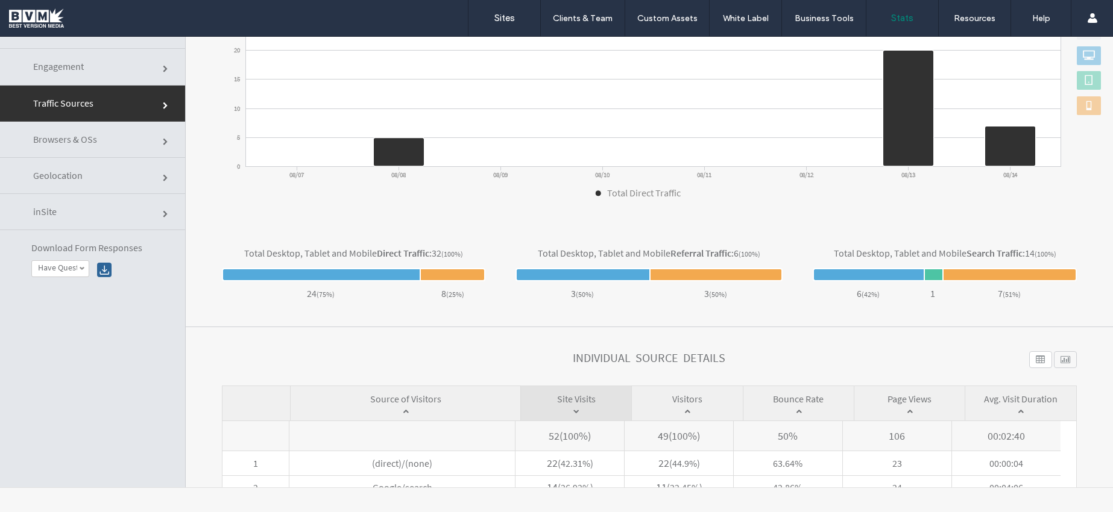
click link "inSite"
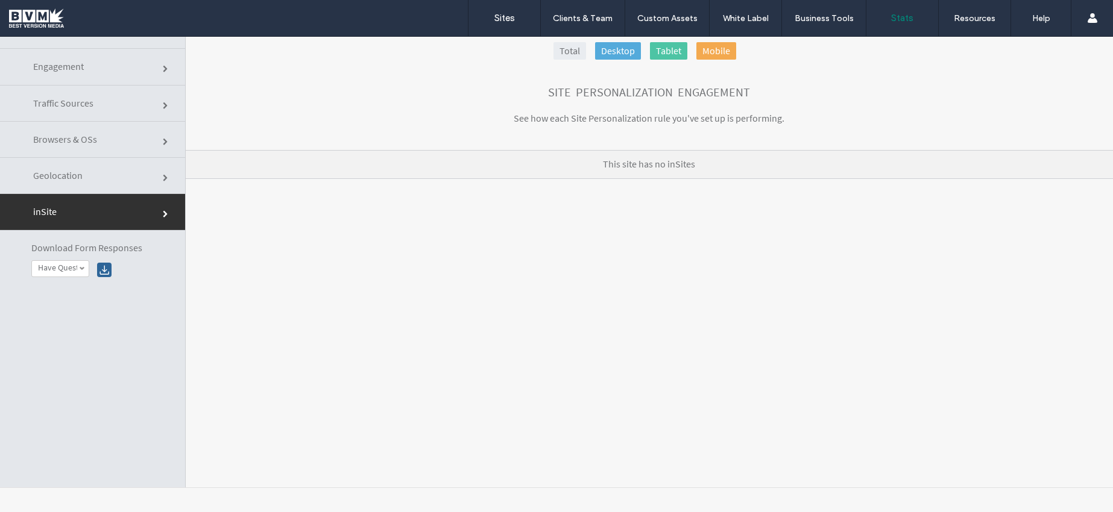
scroll to position [0, 0]
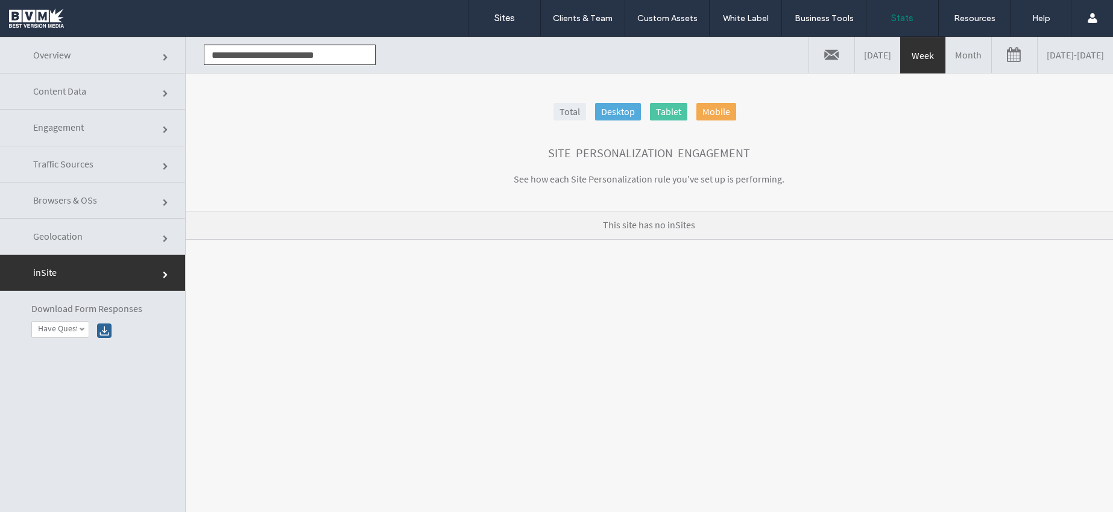
click link "Geolocation"
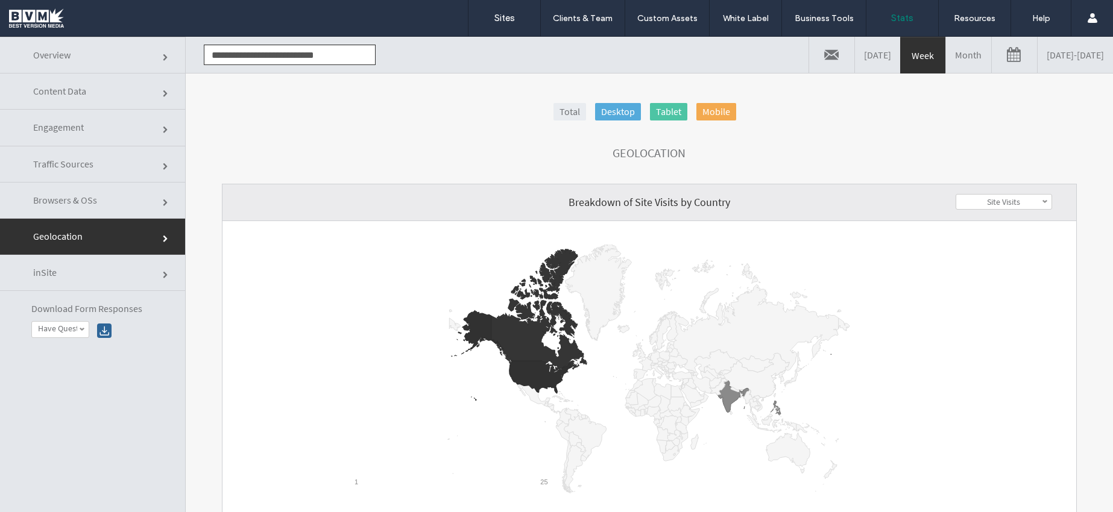
click link "Browsers & OSs"
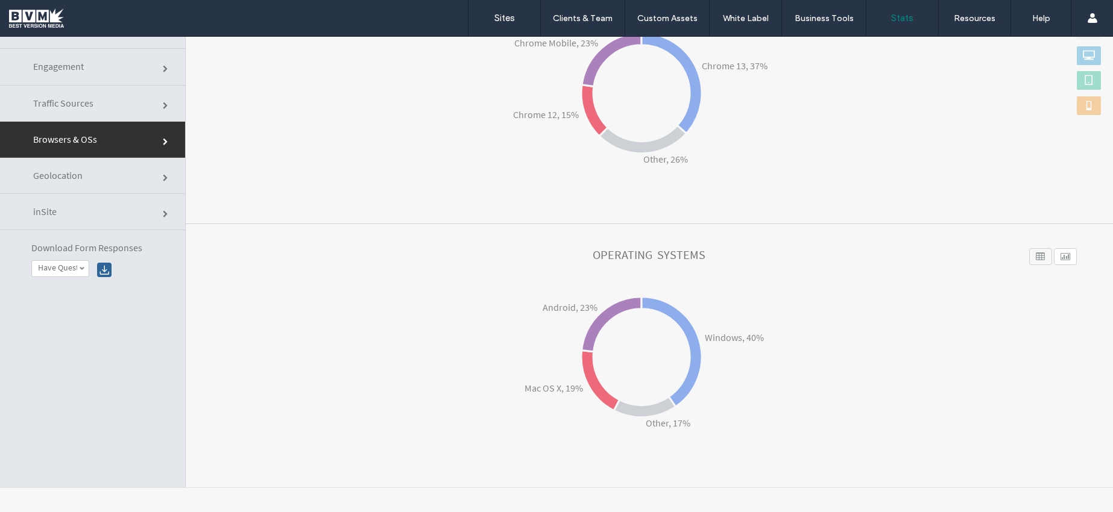
scroll to position [39, 0]
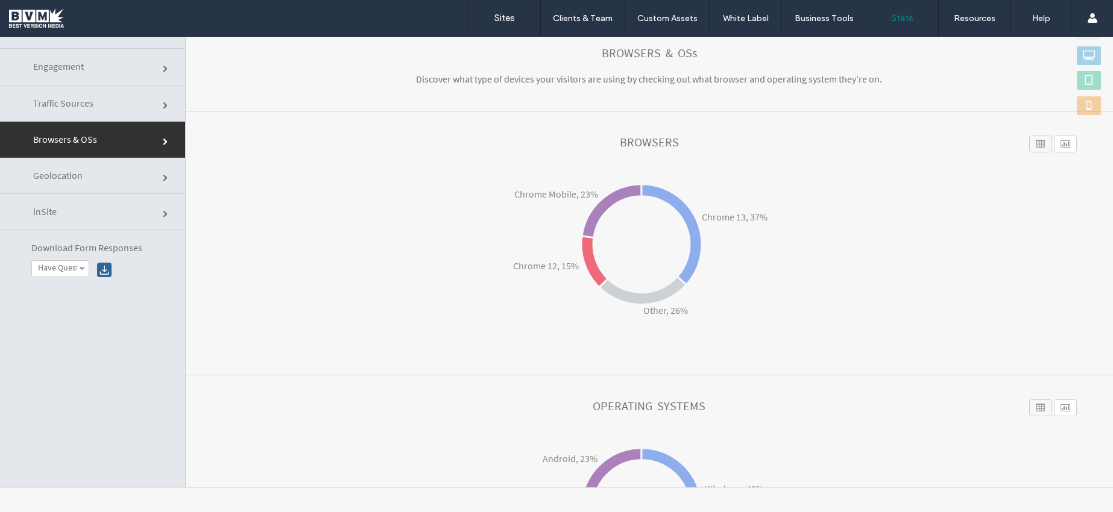
click link "Traffic Sources"
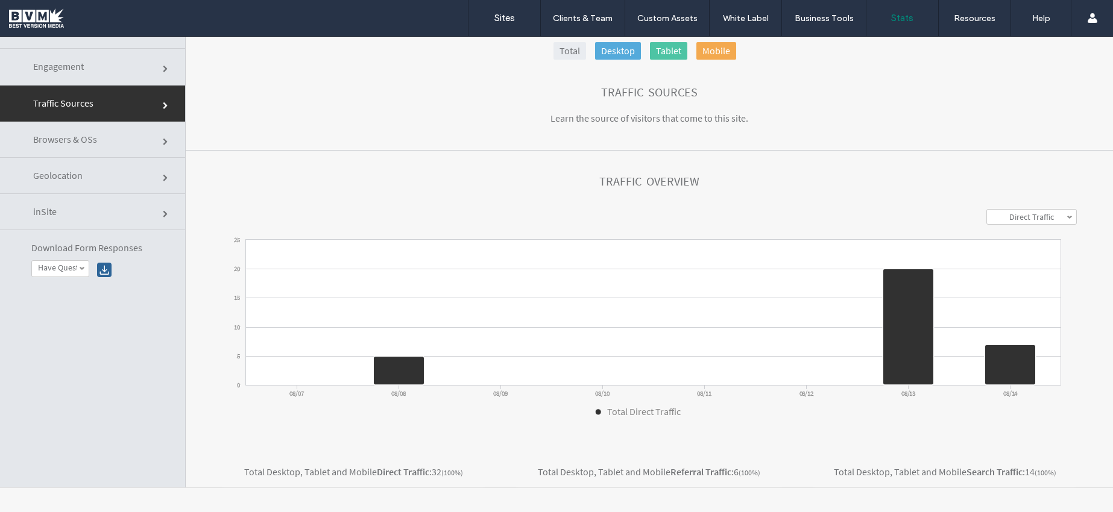
scroll to position [0, 0]
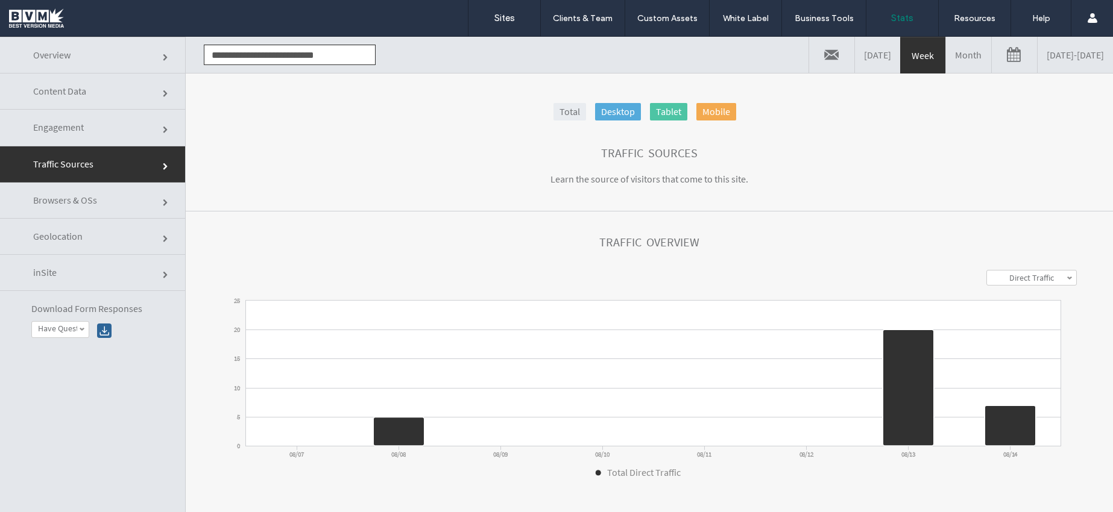
click link "Overview"
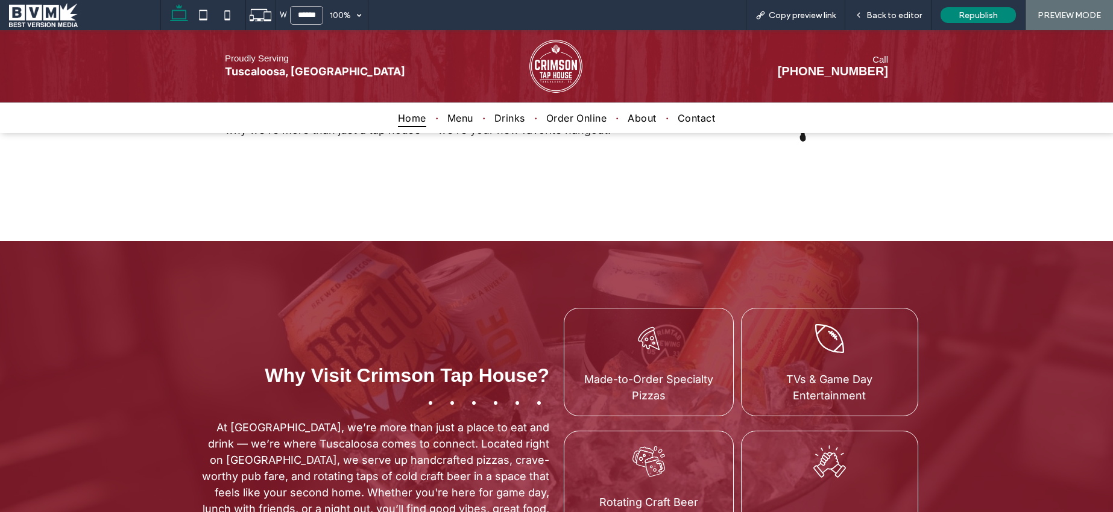
scroll to position [703, 0]
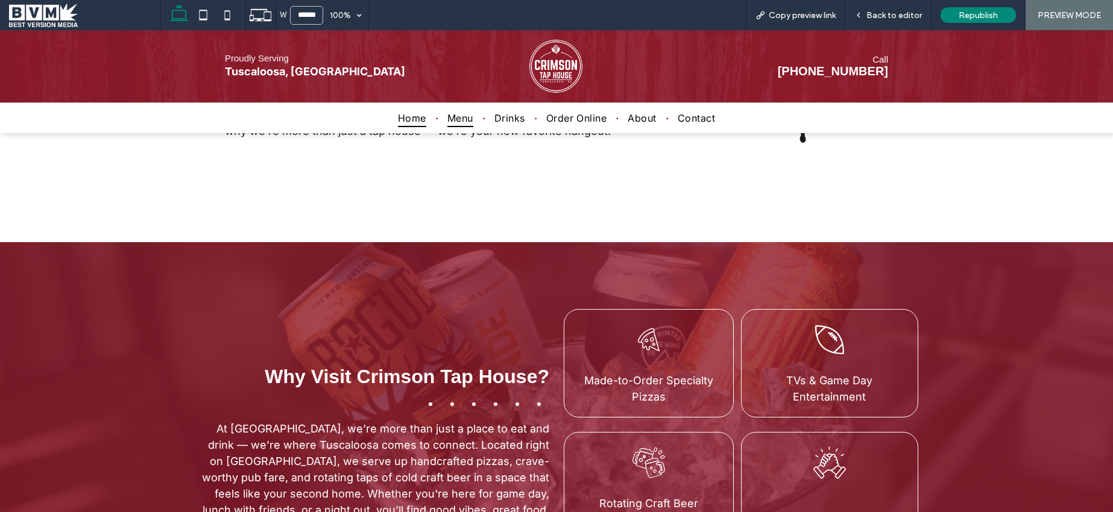
drag, startPoint x: 468, startPoint y: 122, endPoint x: 1064, endPoint y: 296, distance: 620.4
click at [468, 122] on span "Menu" at bounding box center [460, 118] width 26 height 18
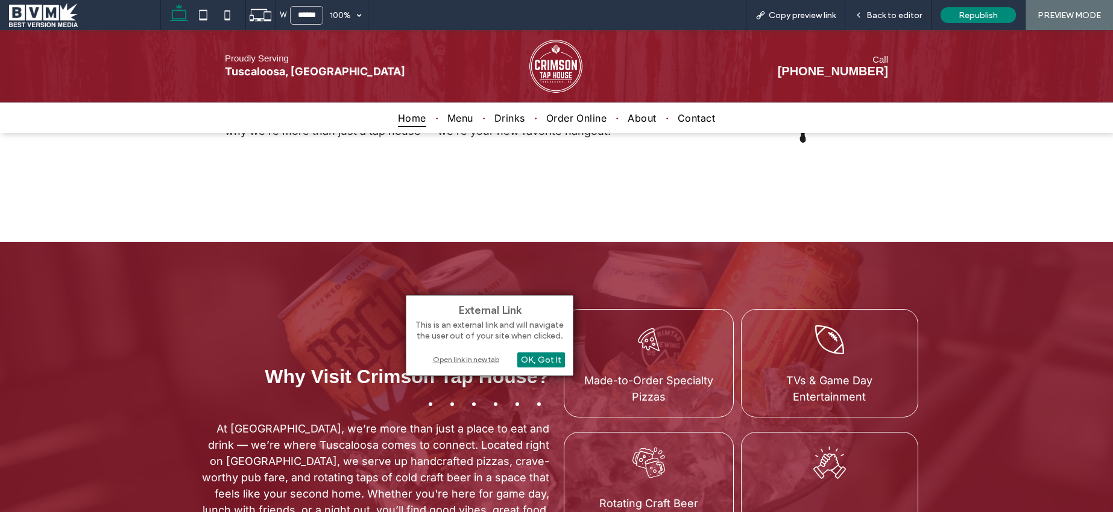
drag, startPoint x: 537, startPoint y: 360, endPoint x: 560, endPoint y: 368, distance: 24.2
click at [537, 360] on div "OK, Got It" at bounding box center [541, 360] width 48 height 15
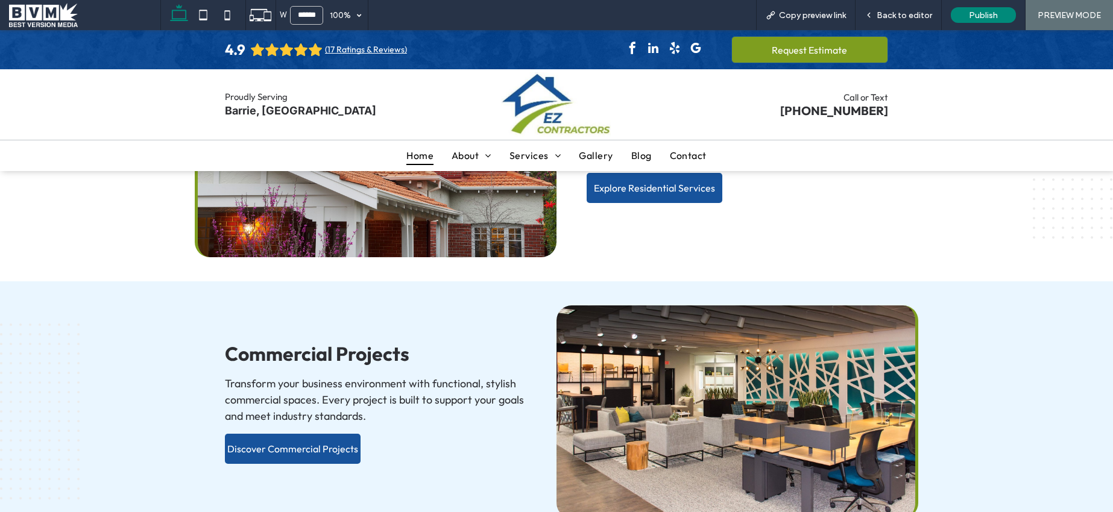
scroll to position [1334, 0]
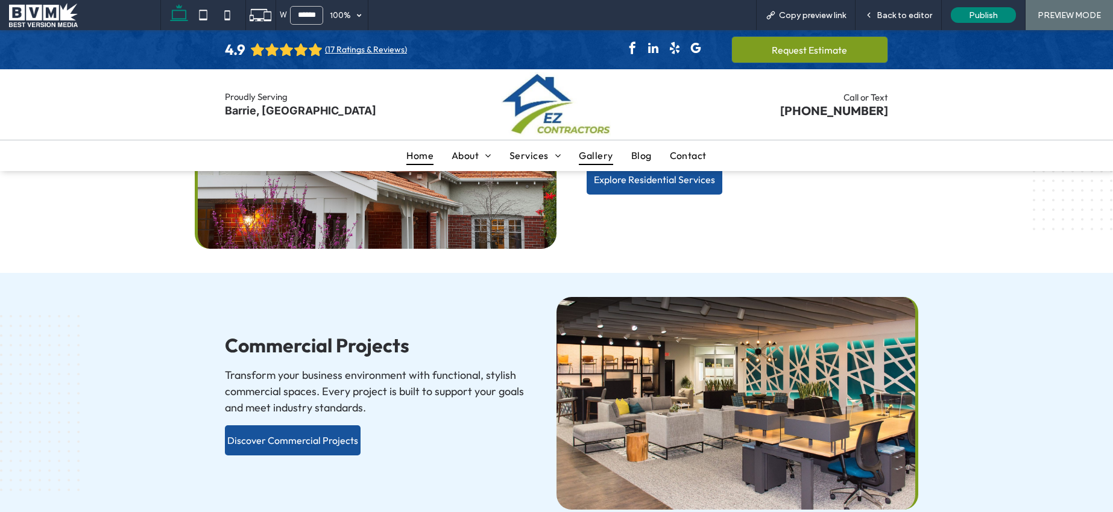
click at [594, 160] on span "Gallery" at bounding box center [596, 155] width 34 height 18
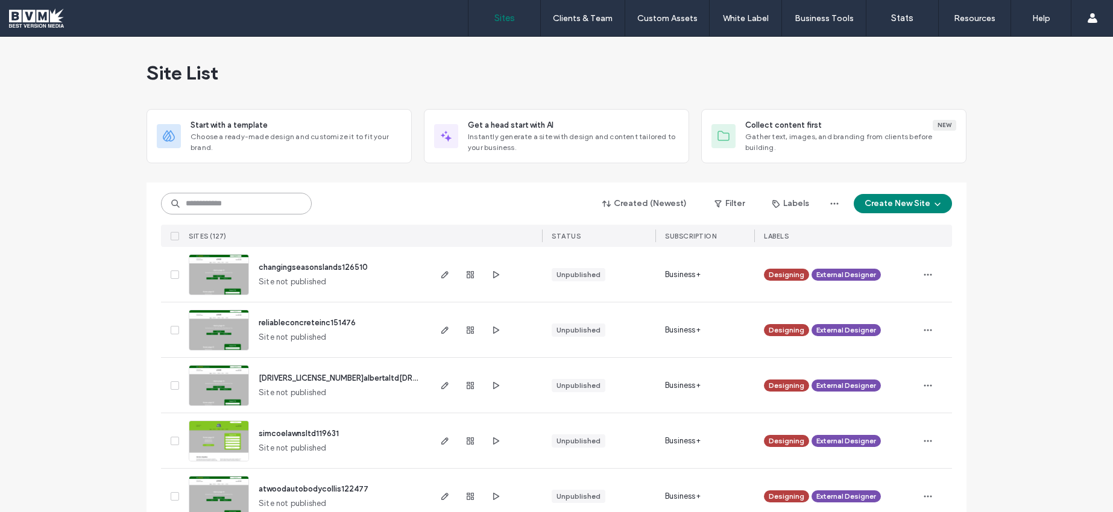
click at [219, 212] on input at bounding box center [236, 204] width 151 height 22
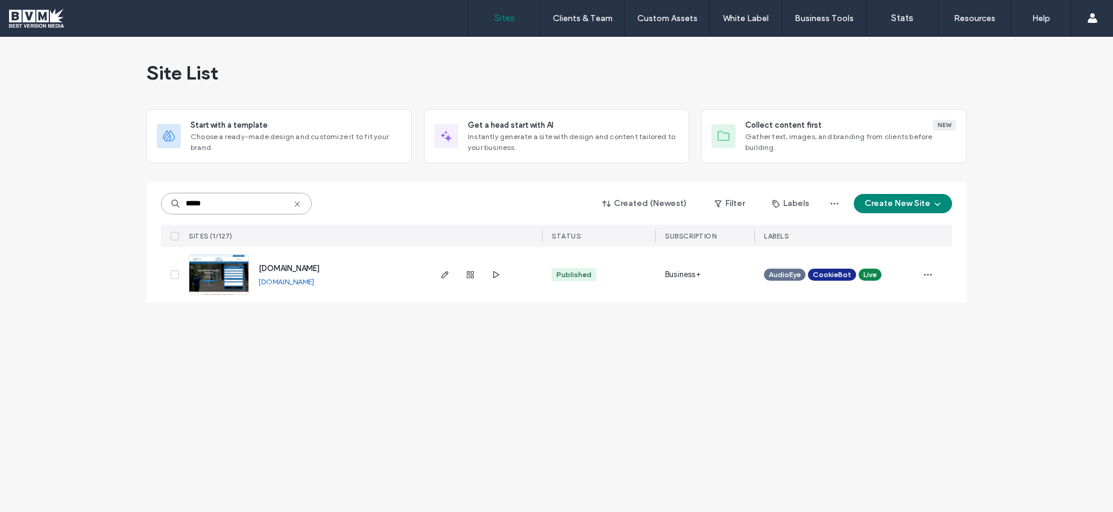
type input "*****"
click at [222, 276] on img at bounding box center [218, 296] width 59 height 82
drag, startPoint x: 334, startPoint y: 283, endPoint x: 258, endPoint y: 285, distance: 76.0
click at [258, 285] on div "[DOMAIN_NAME] [DOMAIN_NAME]" at bounding box center [338, 274] width 179 height 55
copy link "[DOMAIN_NAME]"
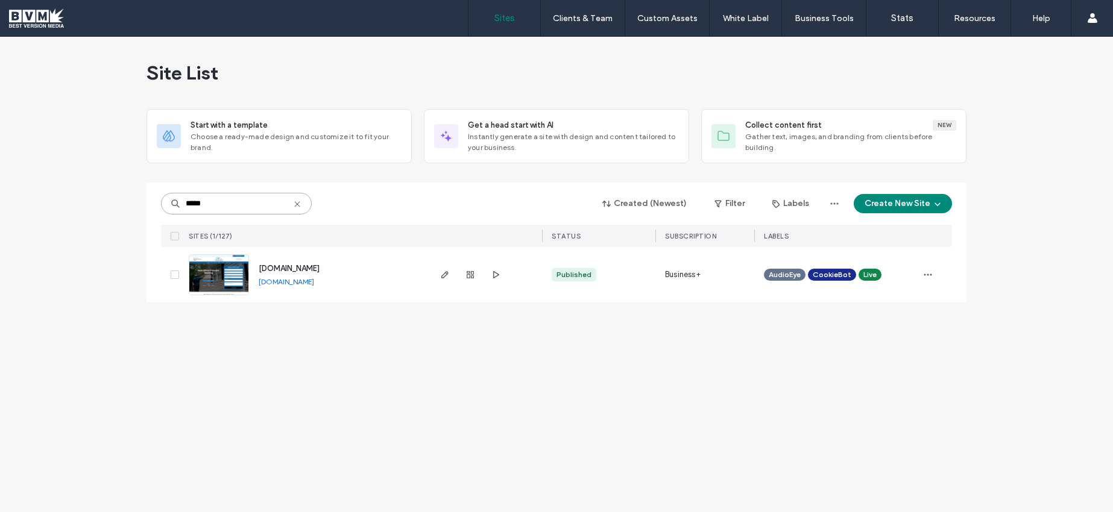
drag, startPoint x: 186, startPoint y: 199, endPoint x: 81, endPoint y: 181, distance: 105.8
click at [81, 181] on div "Site List Start with a template Choose a ready-made design and customize it to …" at bounding box center [556, 275] width 1113 height 476
type input "*"
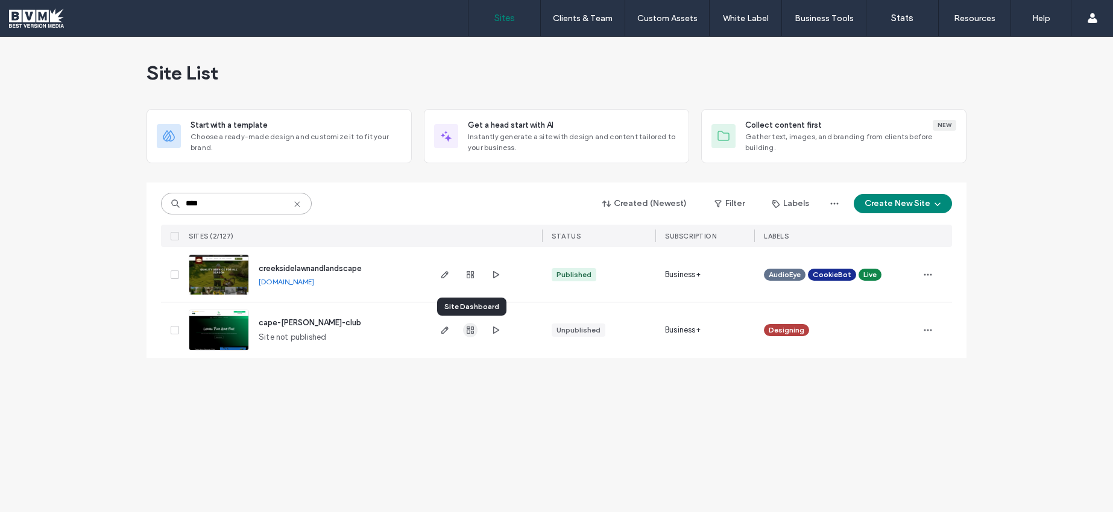
type input "****"
click at [471, 335] on icon "button" at bounding box center [470, 331] width 10 height 10
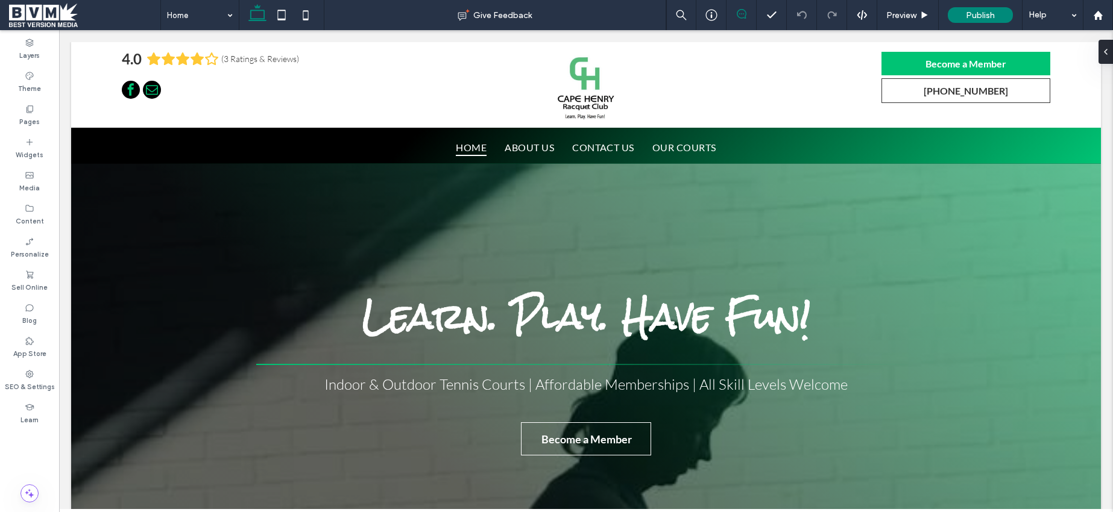
click at [743, 16] on icon at bounding box center [742, 14] width 10 height 10
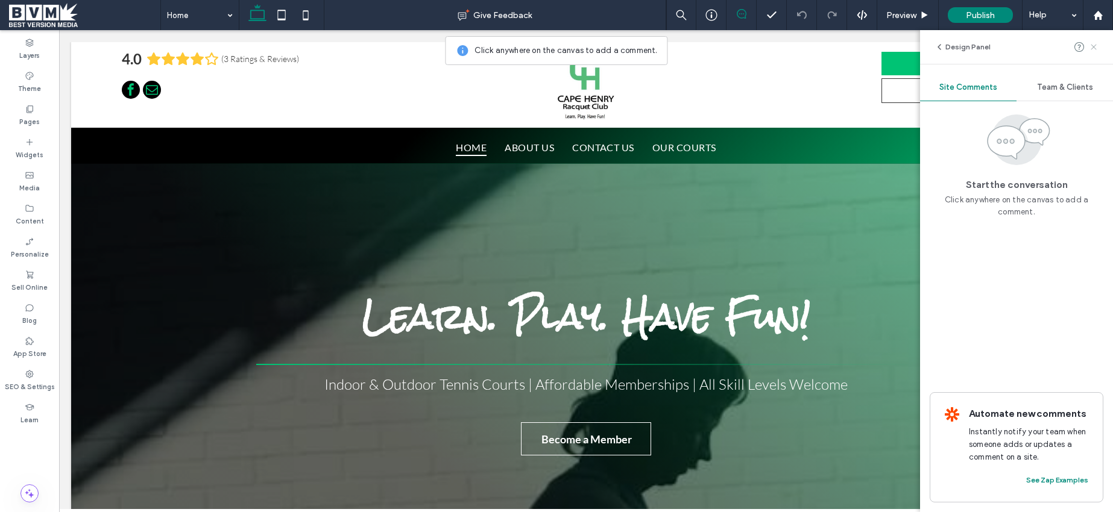
click at [1092, 48] on use at bounding box center [1093, 46] width 5 height 5
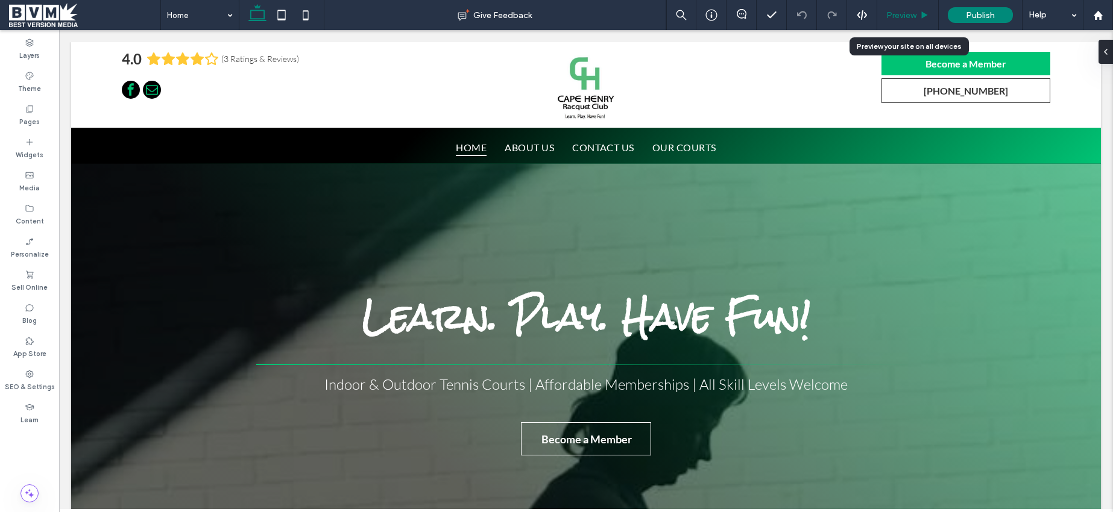
click at [899, 13] on span "Preview" at bounding box center [901, 15] width 30 height 10
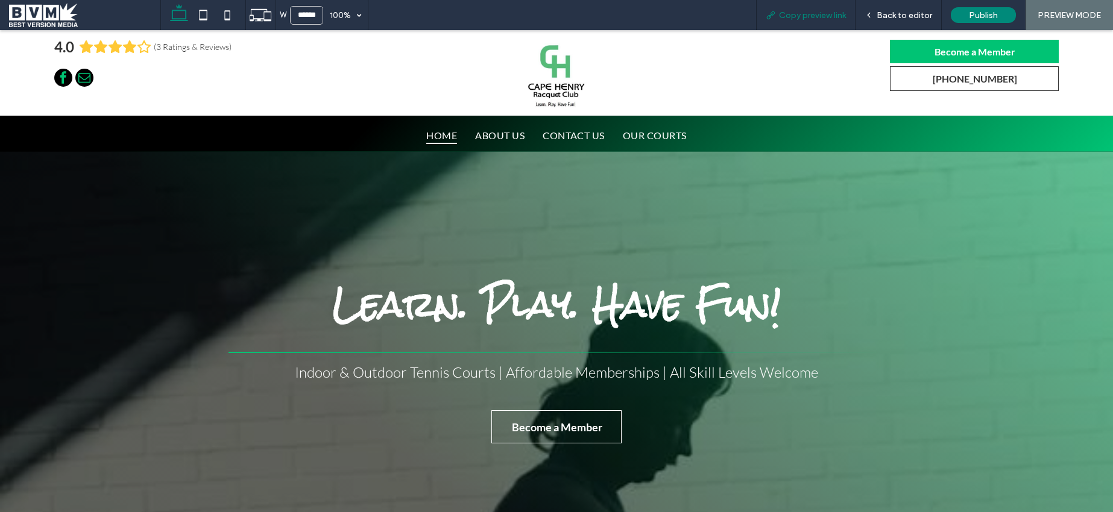
click at [818, 11] on span "Copy preview link" at bounding box center [812, 15] width 67 height 10
click at [48, 22] on span at bounding box center [84, 15] width 151 height 24
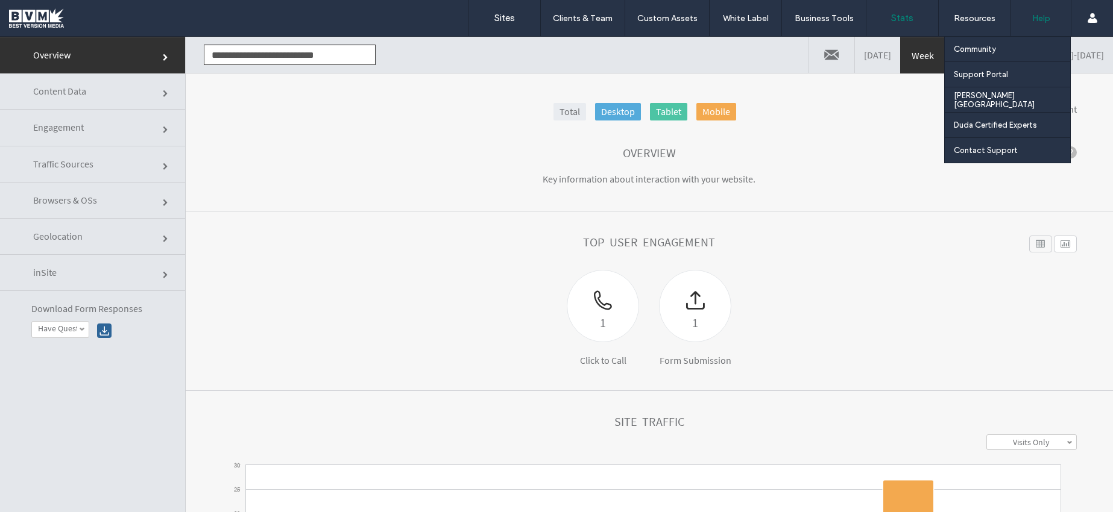
scroll to position [61, 0]
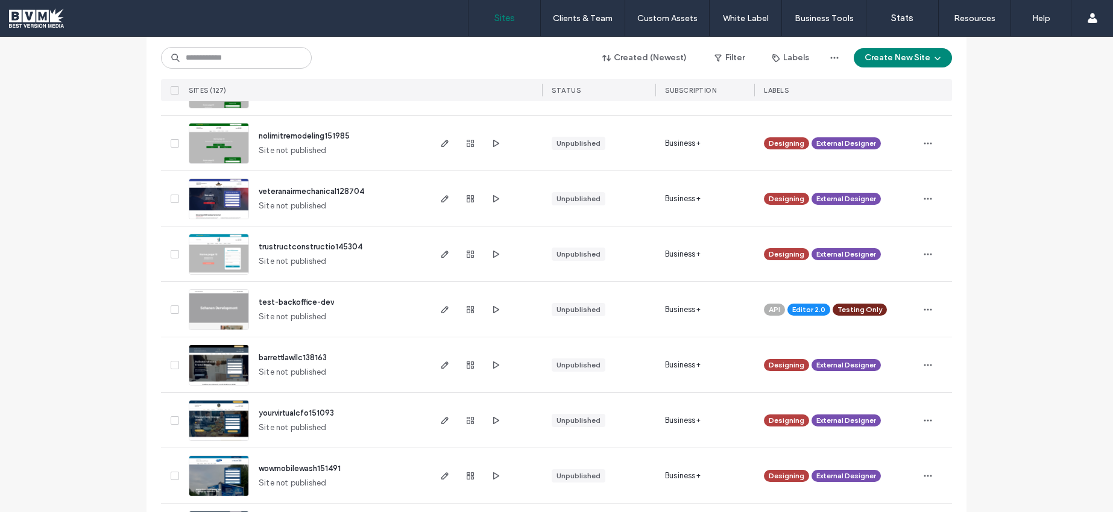
scroll to position [415, 0]
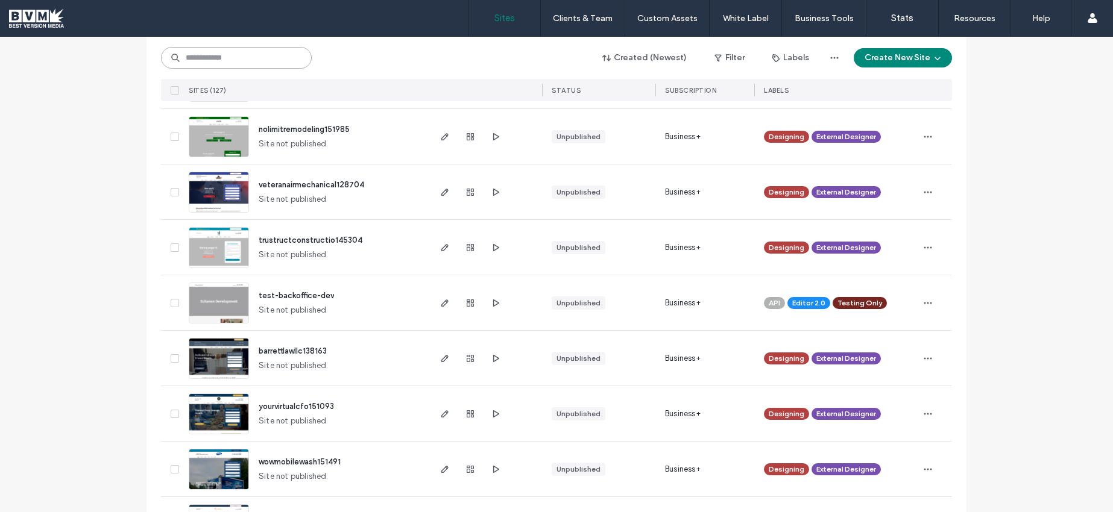
click at [263, 59] on input at bounding box center [236, 58] width 151 height 22
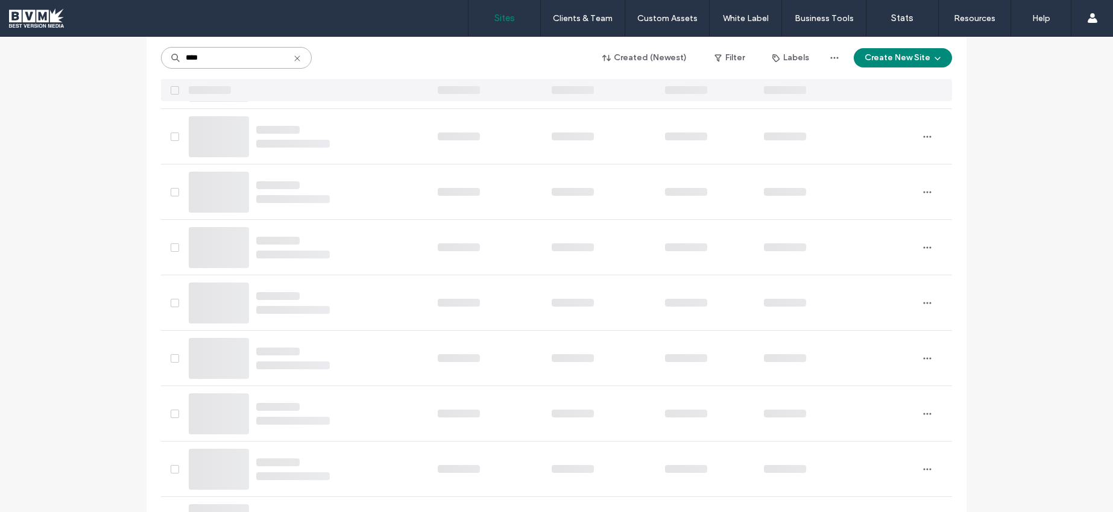
scroll to position [0, 0]
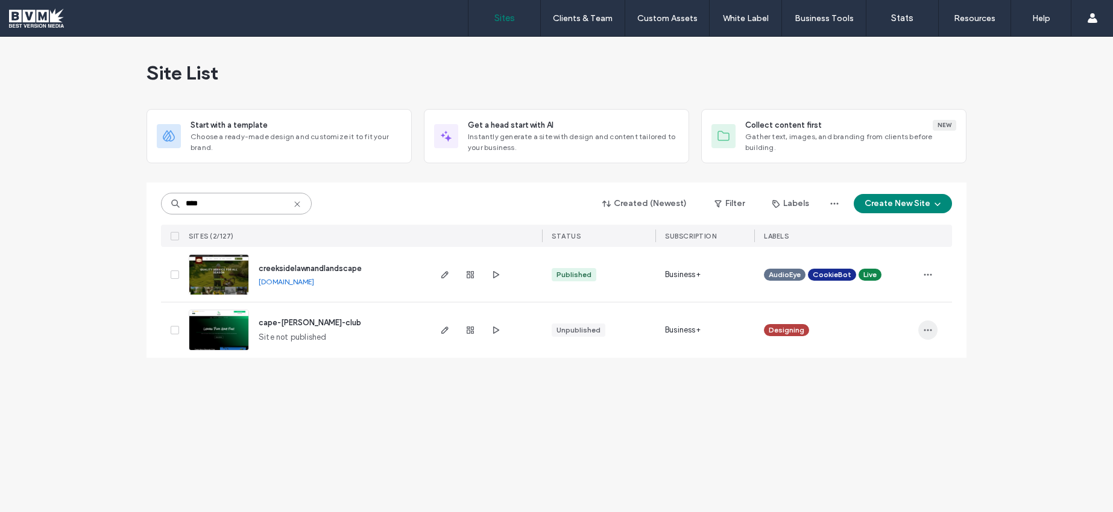
type input "****"
click at [927, 328] on icon "button" at bounding box center [928, 331] width 10 height 10
click at [881, 462] on span "Site Dashboard" at bounding box center [881, 461] width 58 height 12
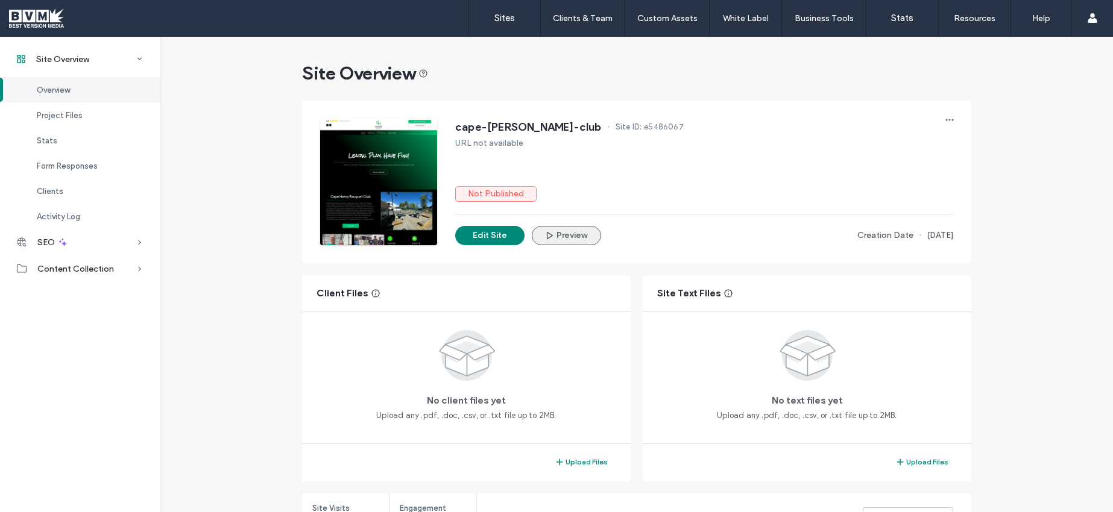
click at [581, 238] on button "Preview" at bounding box center [566, 235] width 69 height 19
click at [127, 276] on div "Content Collection" at bounding box center [80, 269] width 160 height 27
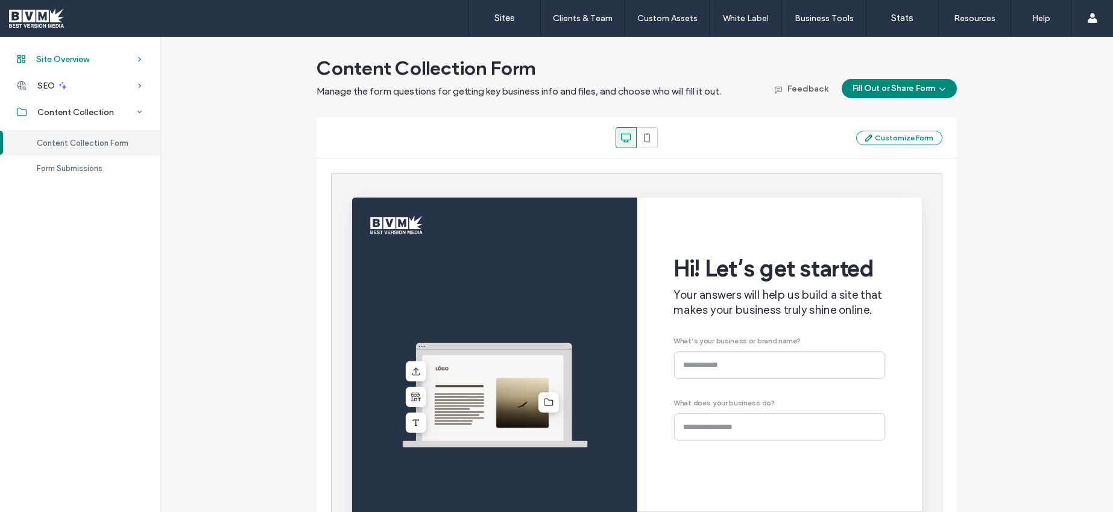
click at [61, 59] on span "Site Overview" at bounding box center [62, 59] width 53 height 10
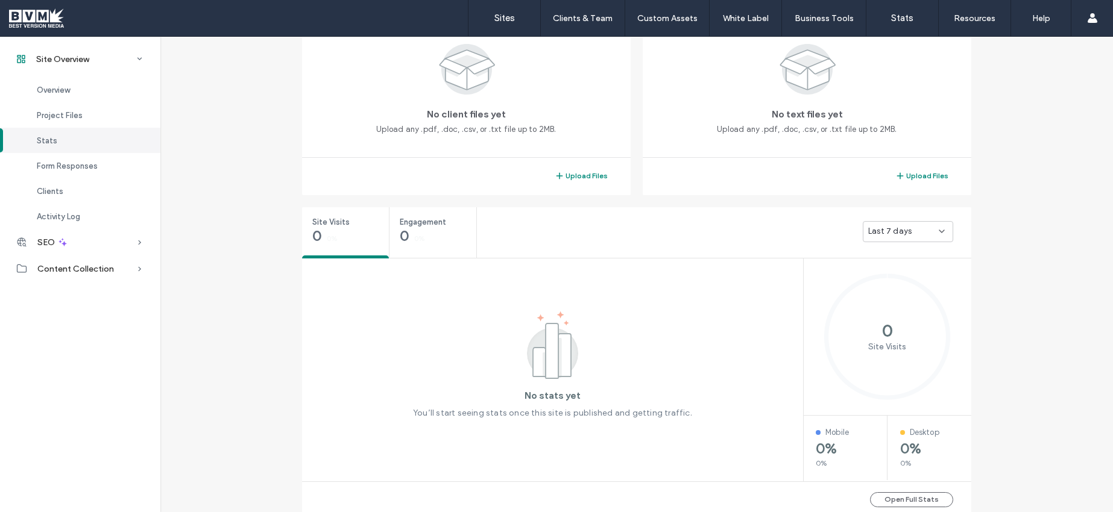
scroll to position [389, 0]
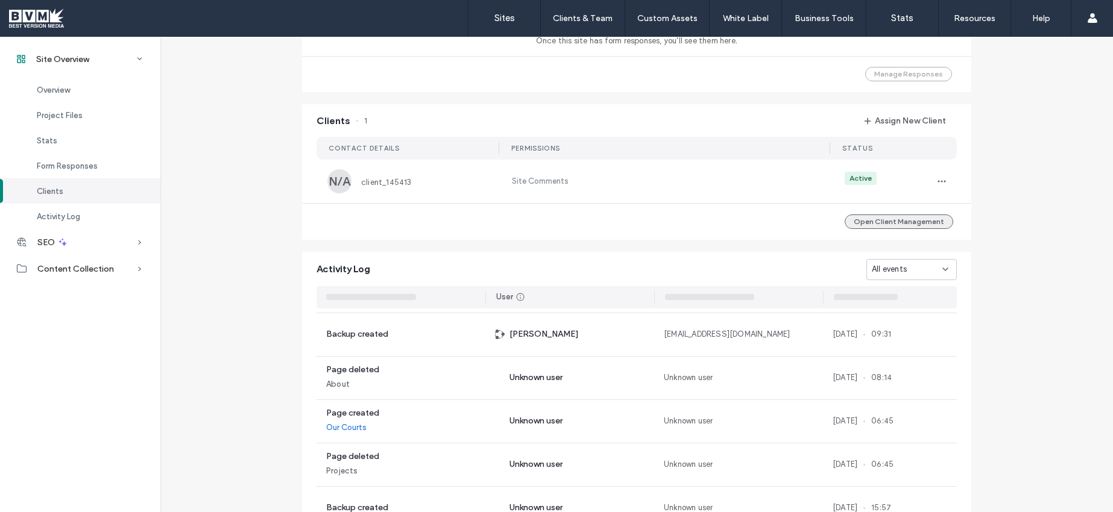
scroll to position [39, 0]
click at [905, 225] on button "Open Client Management" at bounding box center [899, 222] width 109 height 14
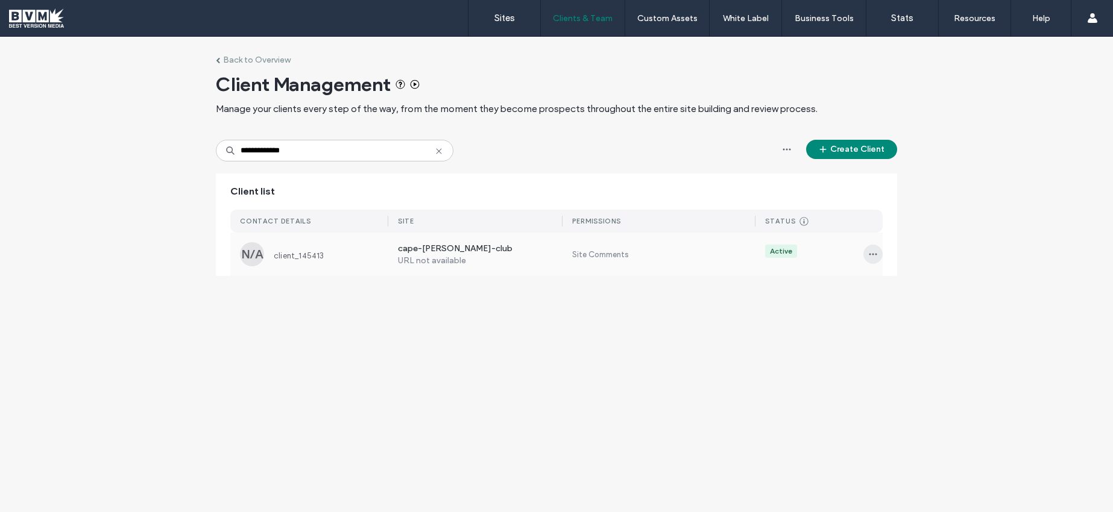
click at [871, 257] on icon "button" at bounding box center [873, 255] width 10 height 10
click at [947, 280] on span "Sites & Permissions" at bounding box center [923, 286] width 71 height 12
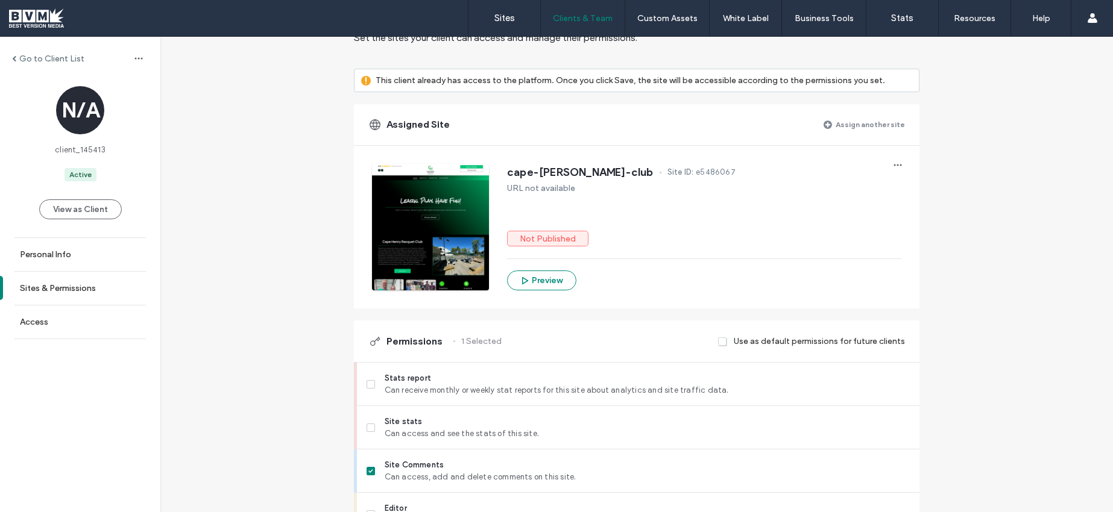
scroll to position [59, 0]
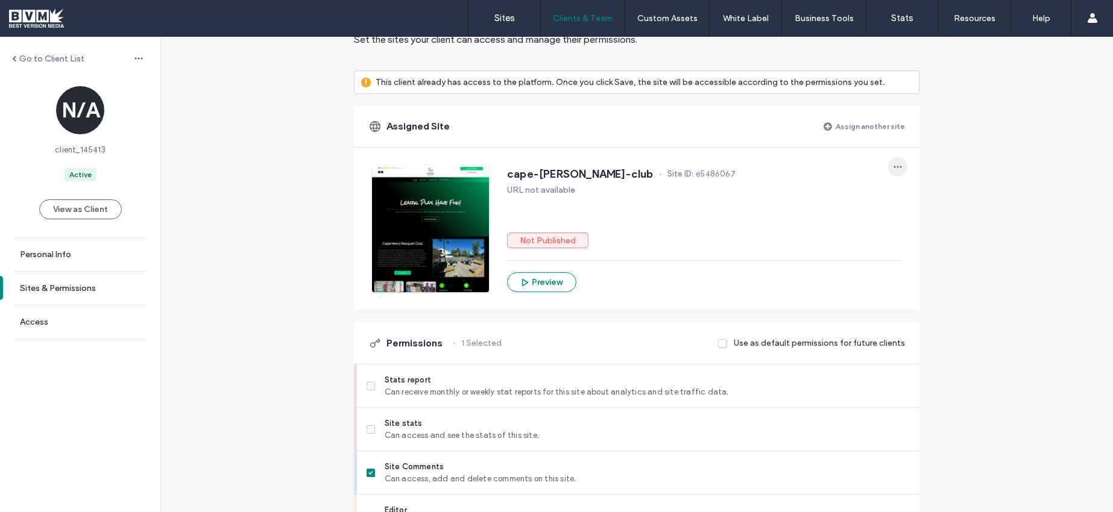
click at [894, 166] on use "button" at bounding box center [898, 167] width 8 height 2
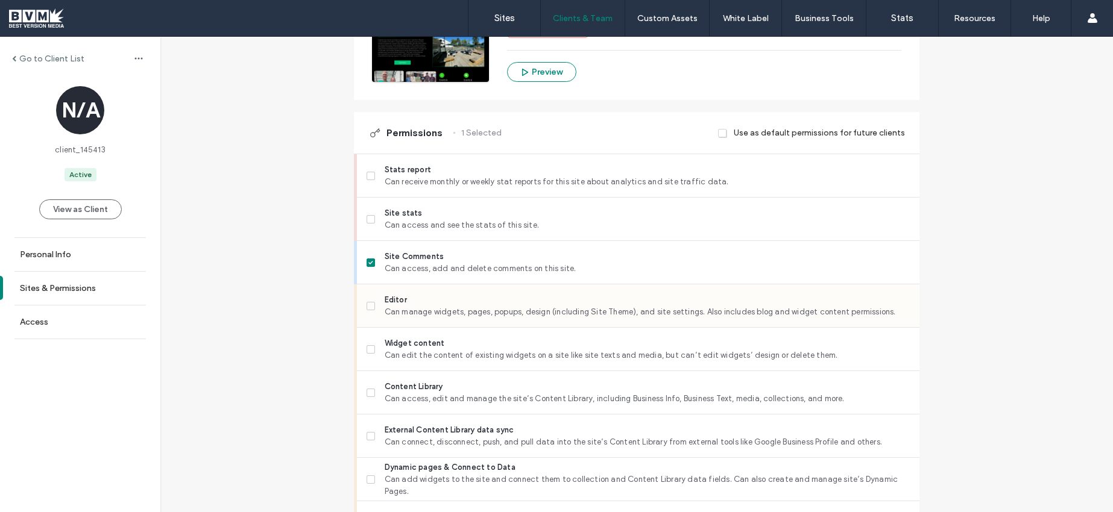
scroll to position [280, 0]
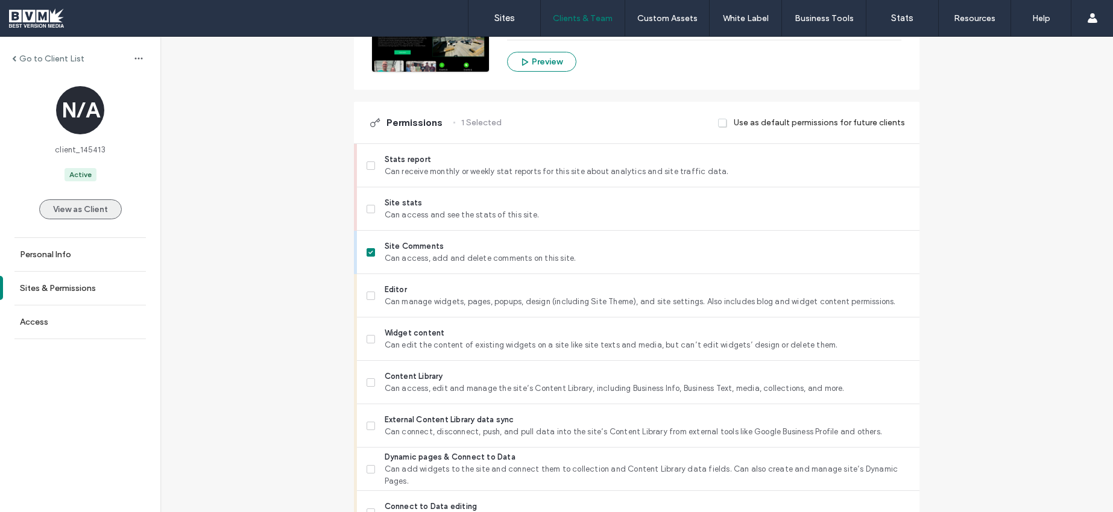
click at [83, 216] on button "View as Client" at bounding box center [80, 210] width 83 height 20
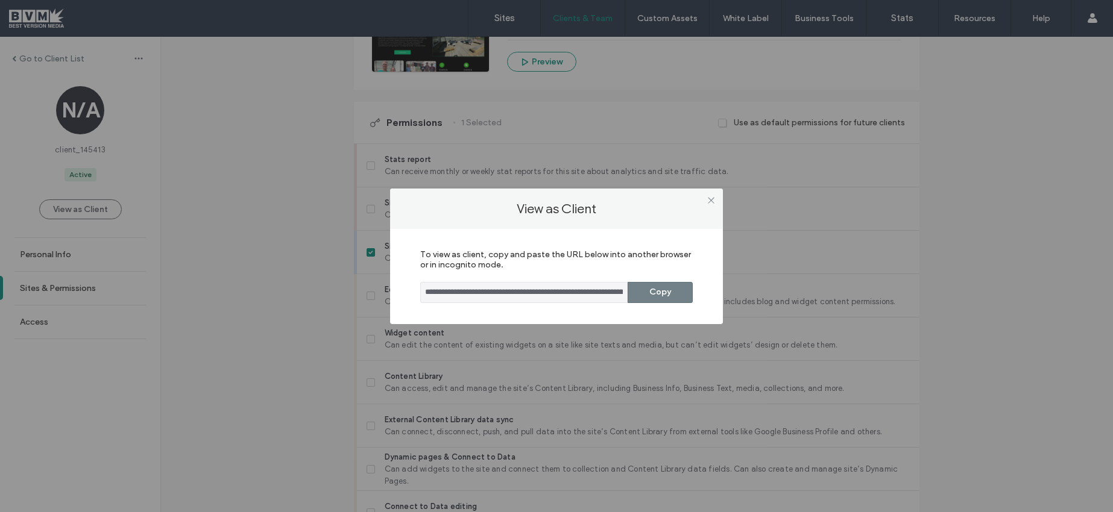
click at [652, 297] on button "Copy" at bounding box center [660, 292] width 65 height 21
